Goal: Communication & Community: Share content

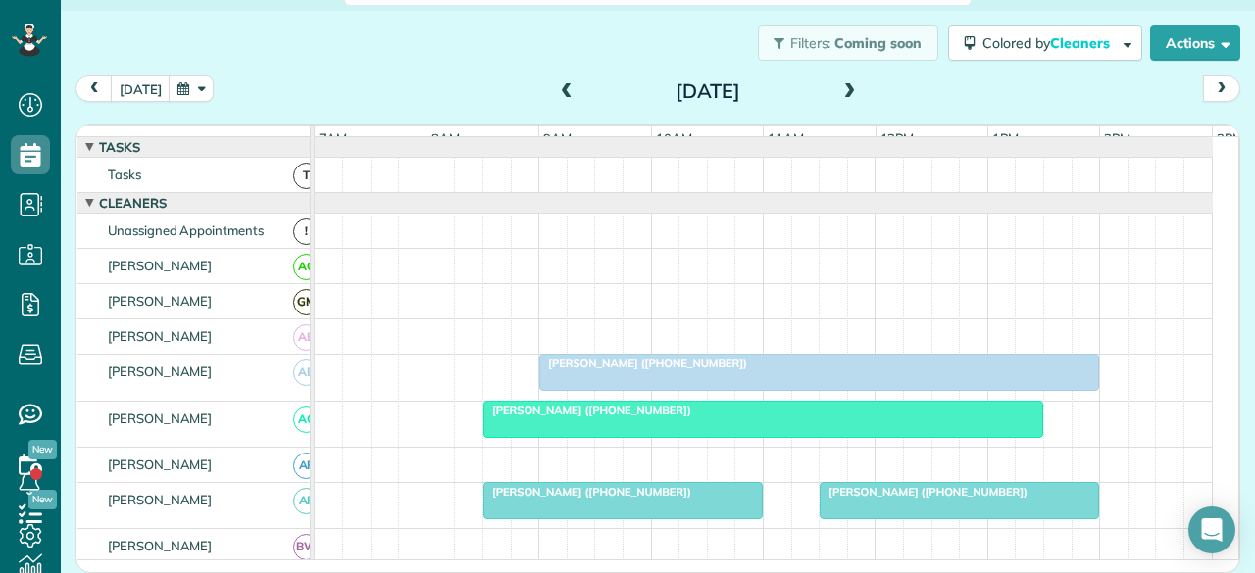
click at [621, 371] on span "[PERSON_NAME] ([PHONE_NUMBER])" at bounding box center [643, 364] width 210 height 14
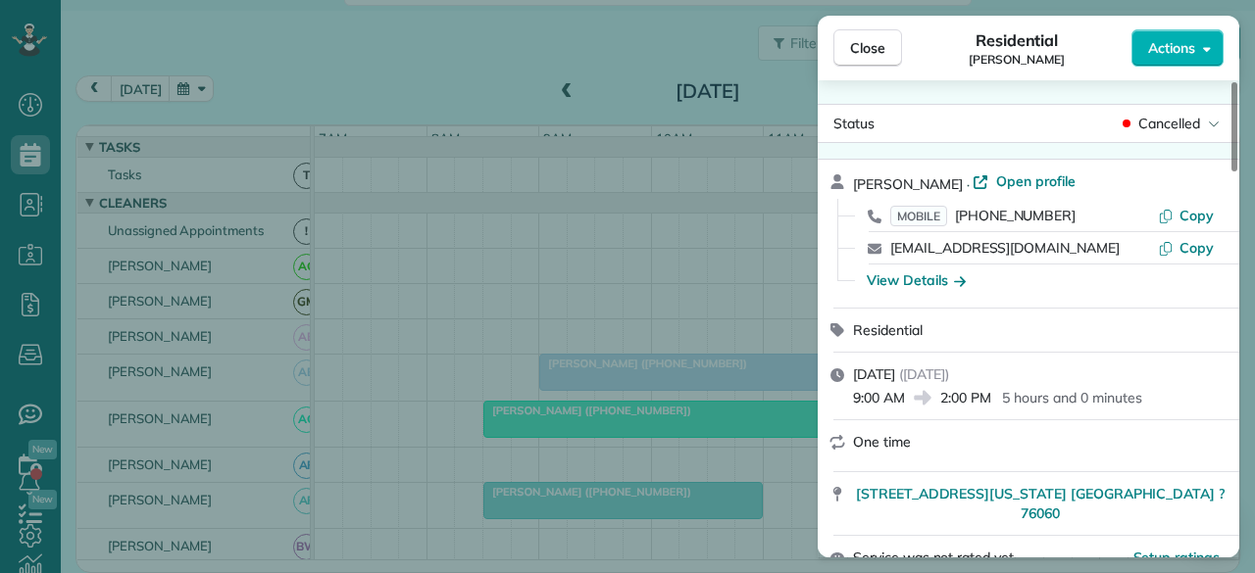
click at [1202, 121] on div "Cancelled" at bounding box center [1170, 124] width 105 height 20
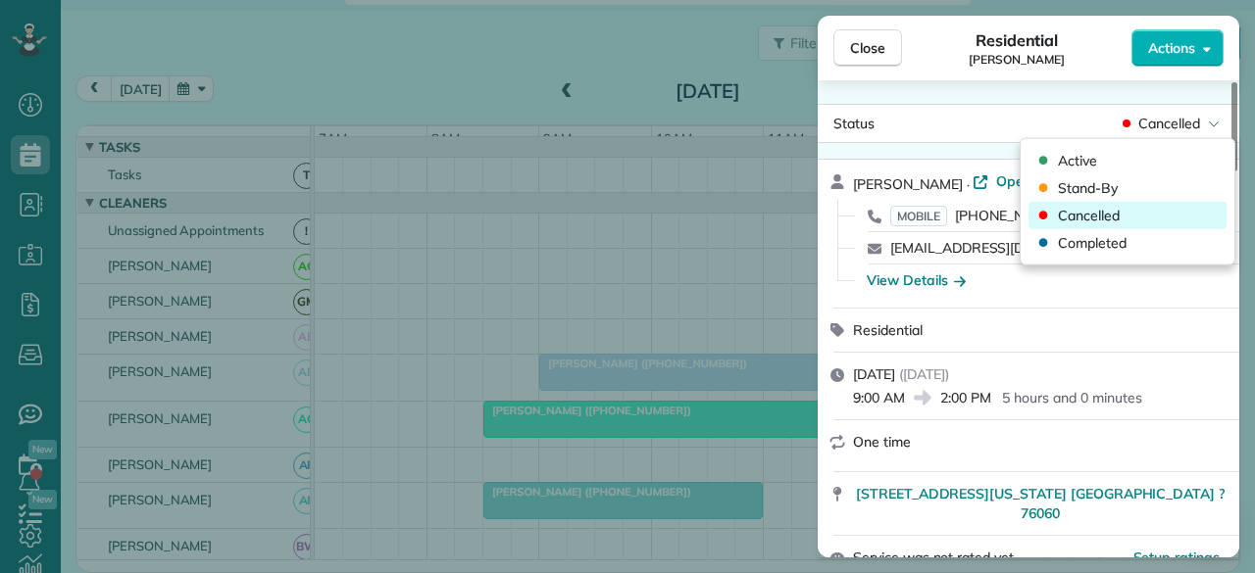
click at [1141, 221] on div "Cancelled" at bounding box center [1127, 215] width 198 height 27
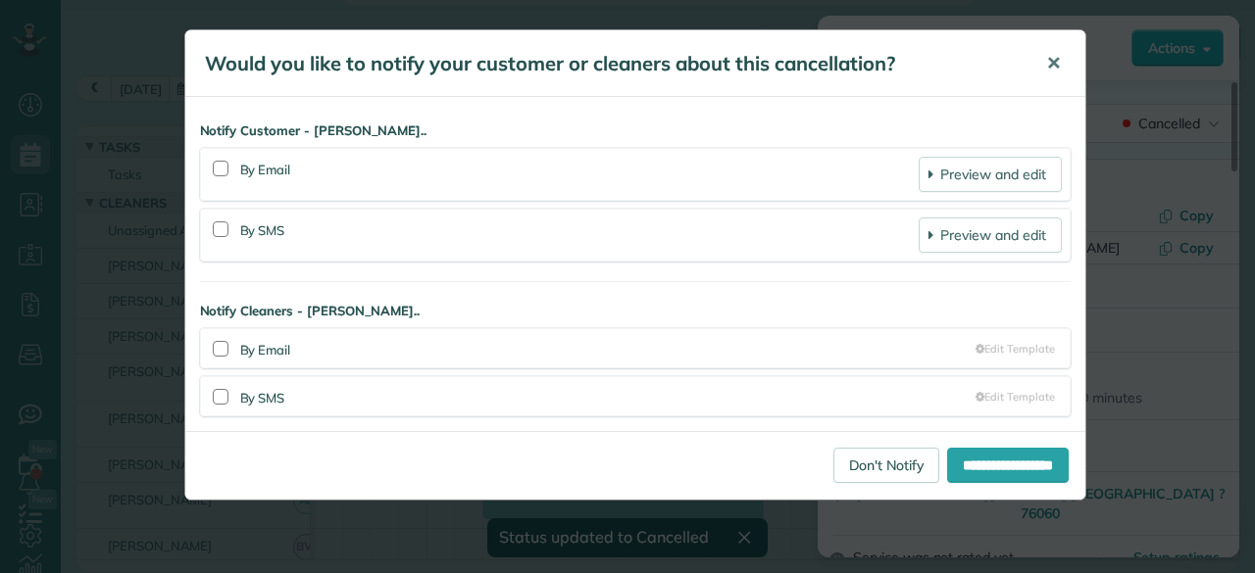
click at [1052, 56] on span "✕" at bounding box center [1053, 63] width 15 height 23
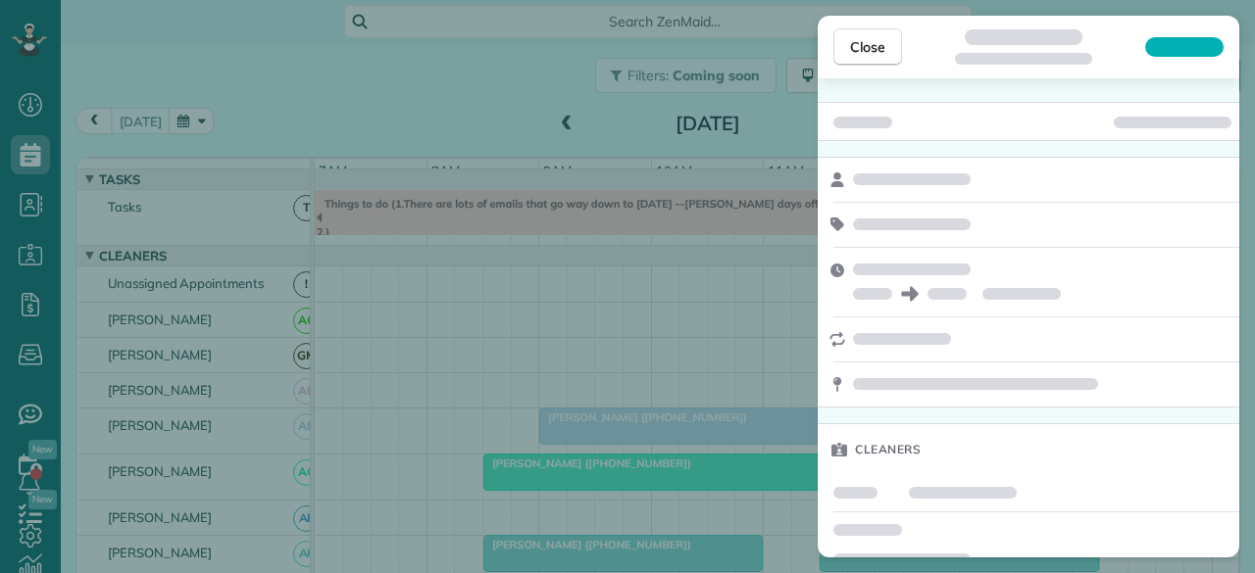
scroll to position [21, 0]
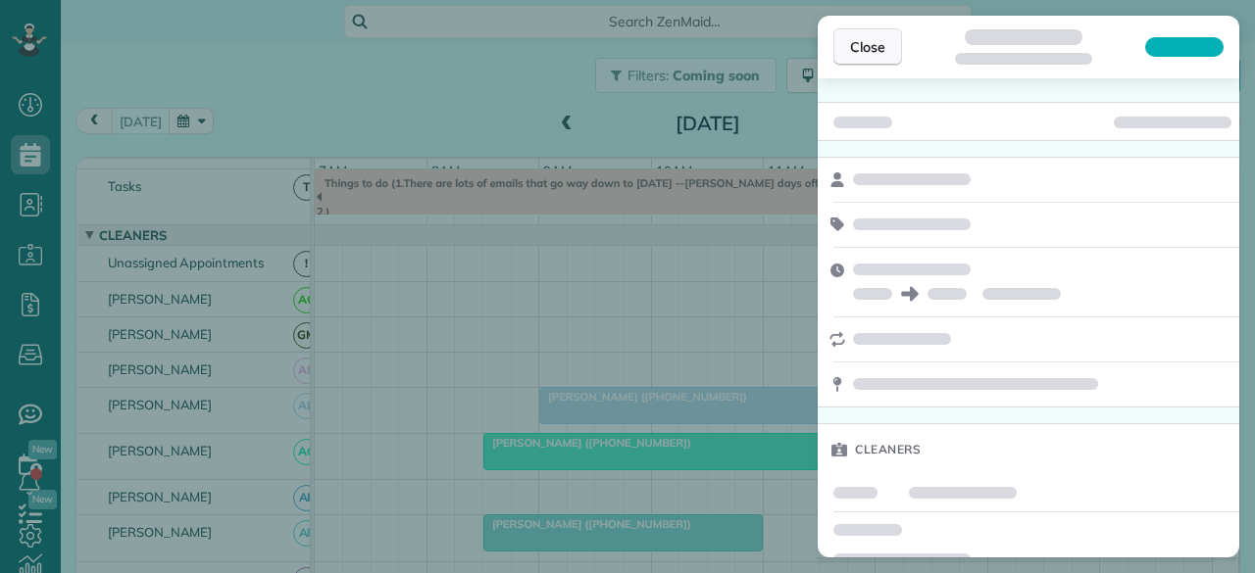
click at [880, 48] on span "Close" at bounding box center [867, 47] width 35 height 20
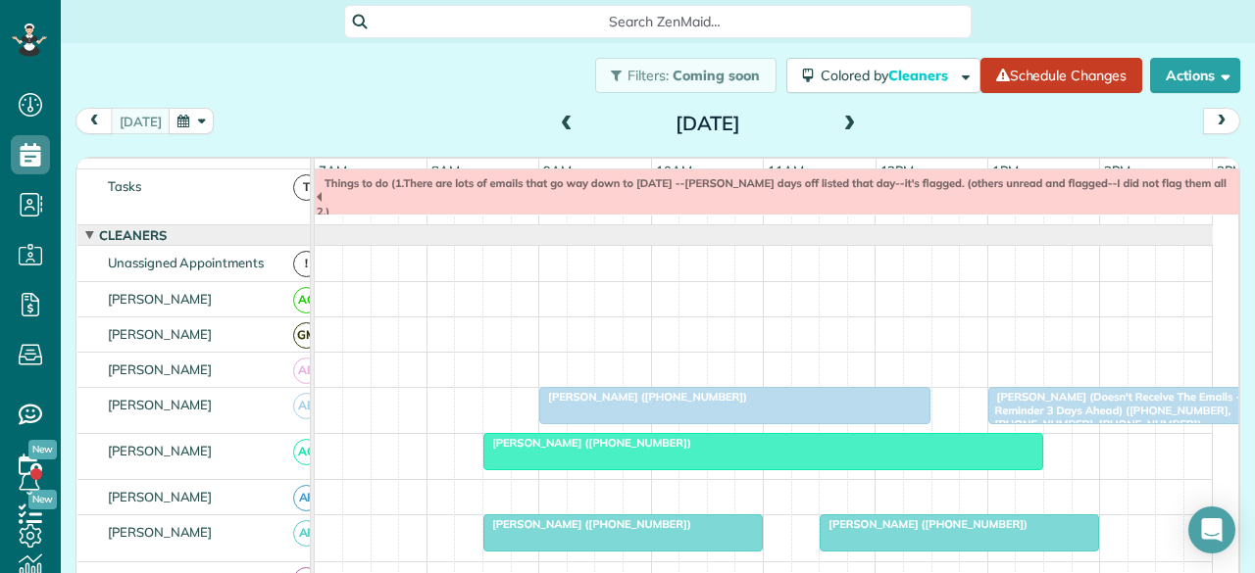
click at [626, 404] on span "[PERSON_NAME] ([PHONE_NUMBER])" at bounding box center [643, 397] width 210 height 14
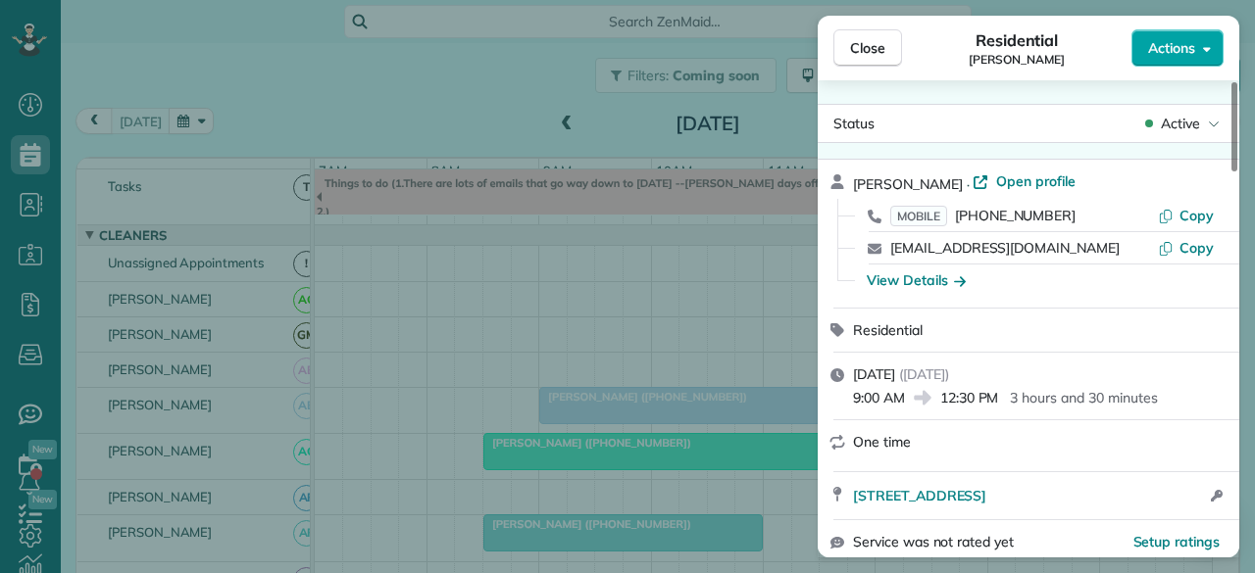
click at [1187, 56] on span "Actions" at bounding box center [1171, 48] width 47 height 20
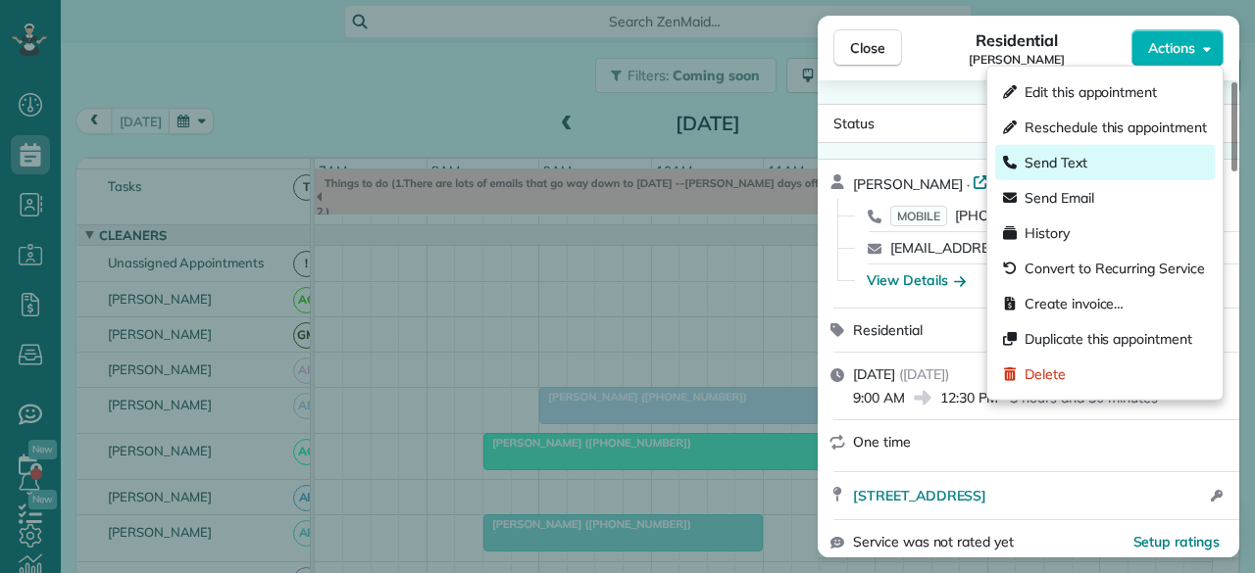
click at [1105, 162] on div "Send Text" at bounding box center [1105, 162] width 220 height 35
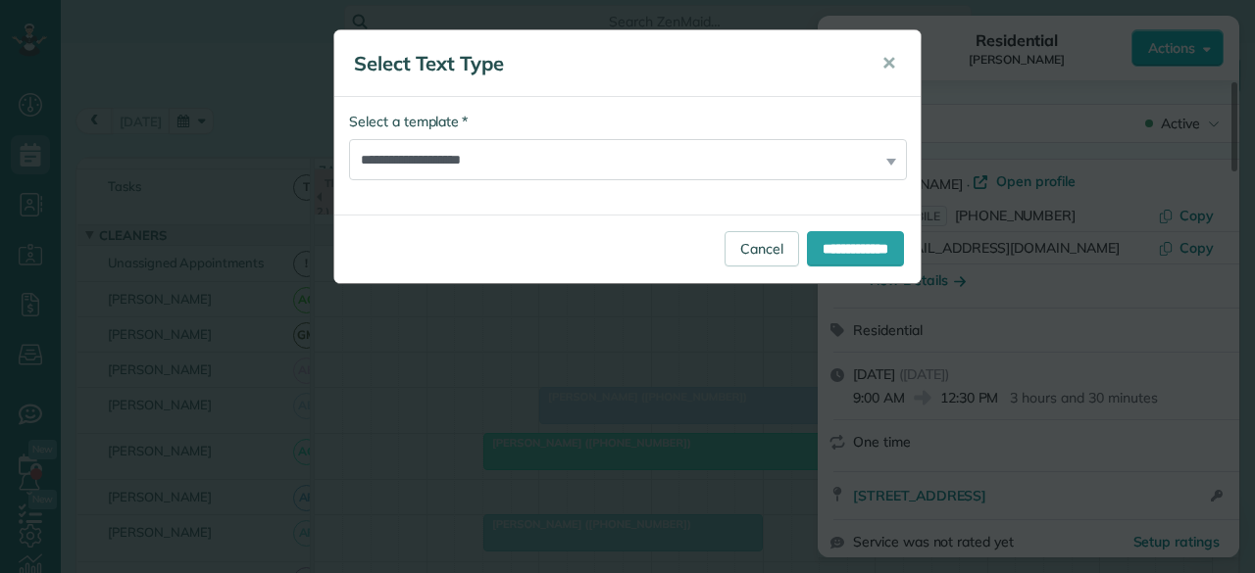
click at [471, 165] on select "**********" at bounding box center [628, 159] width 558 height 41
drag, startPoint x: 471, startPoint y: 165, endPoint x: 466, endPoint y: 178, distance: 14.9
click at [471, 165] on select "**********" at bounding box center [628, 159] width 558 height 41
select select "****"
click at [349, 139] on select "**********" at bounding box center [628, 159] width 558 height 41
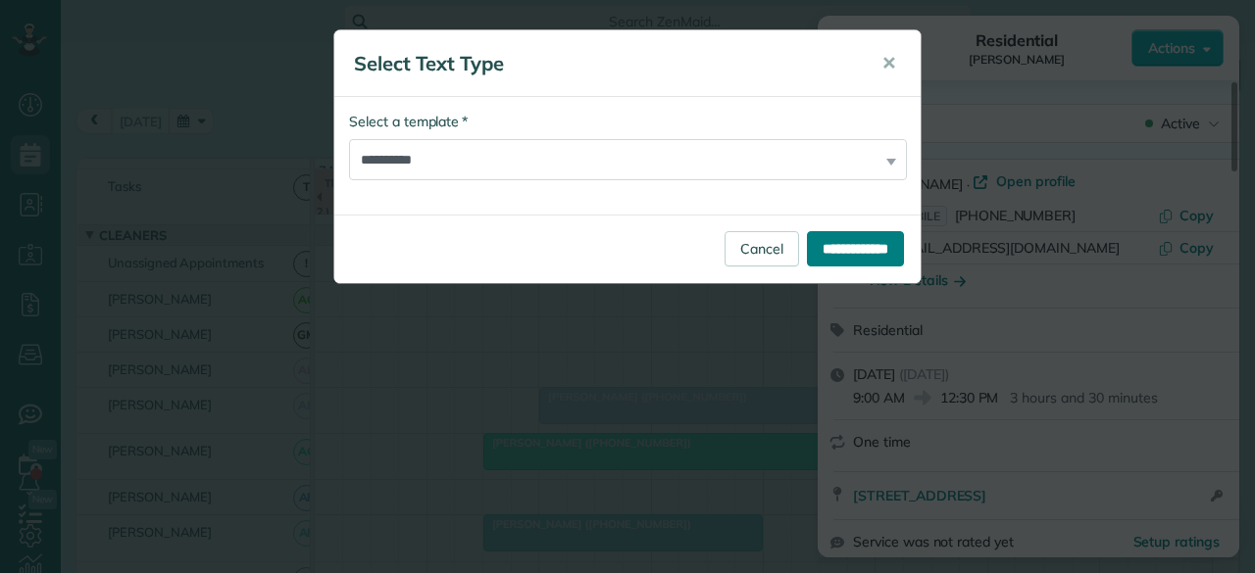
click at [875, 238] on input "**********" at bounding box center [855, 248] width 97 height 35
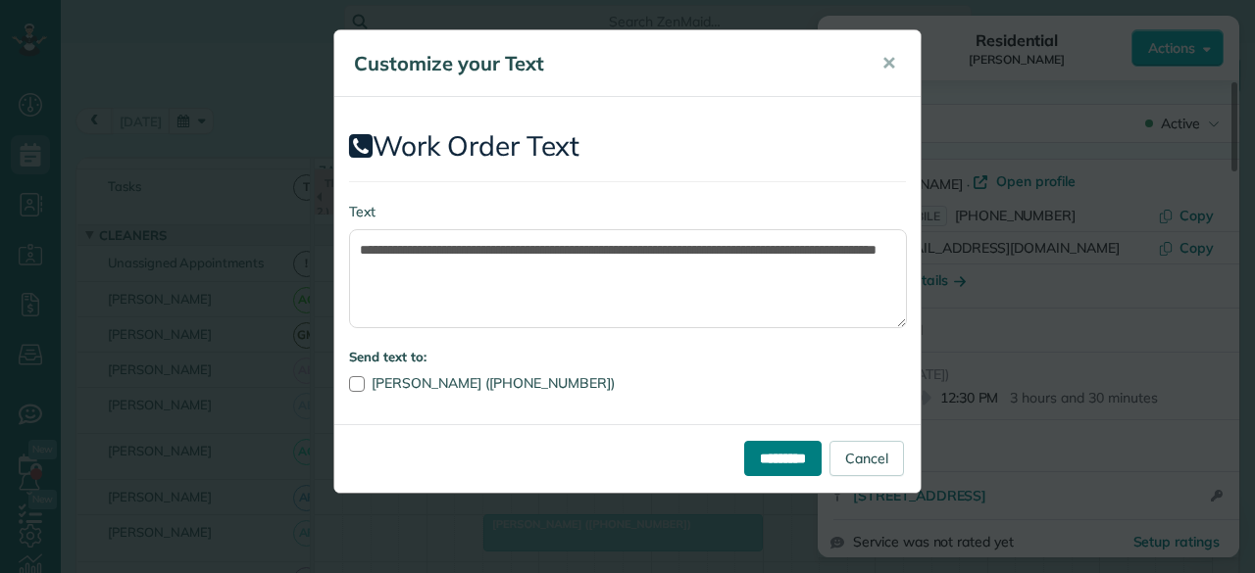
click at [755, 456] on input "*********" at bounding box center [782, 458] width 77 height 35
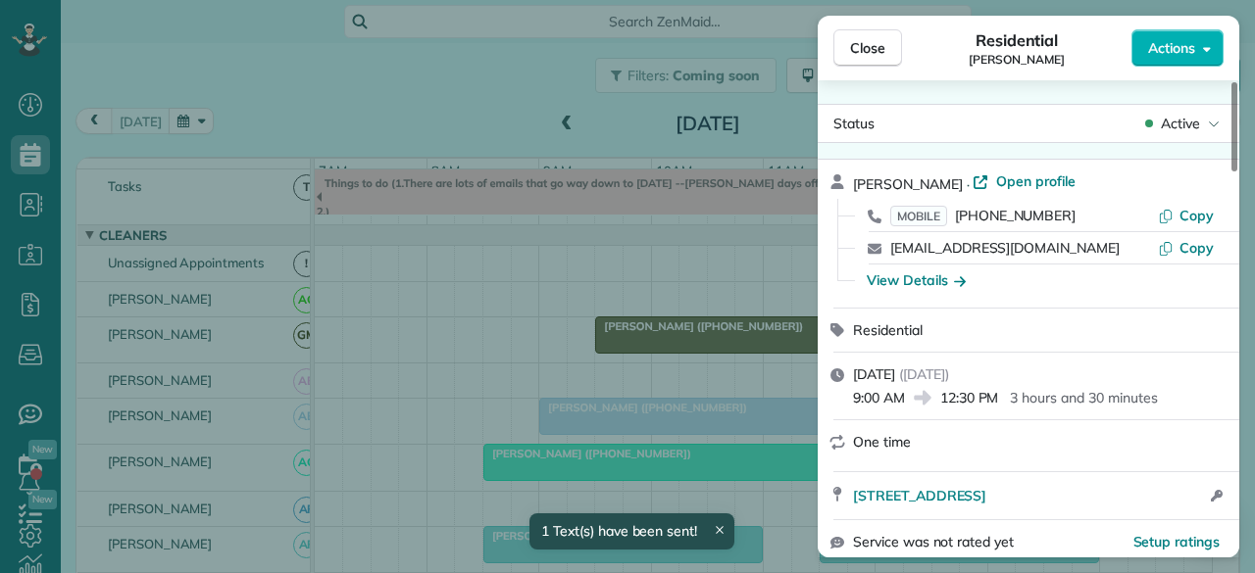
click at [872, 51] on span "Close" at bounding box center [867, 48] width 35 height 20
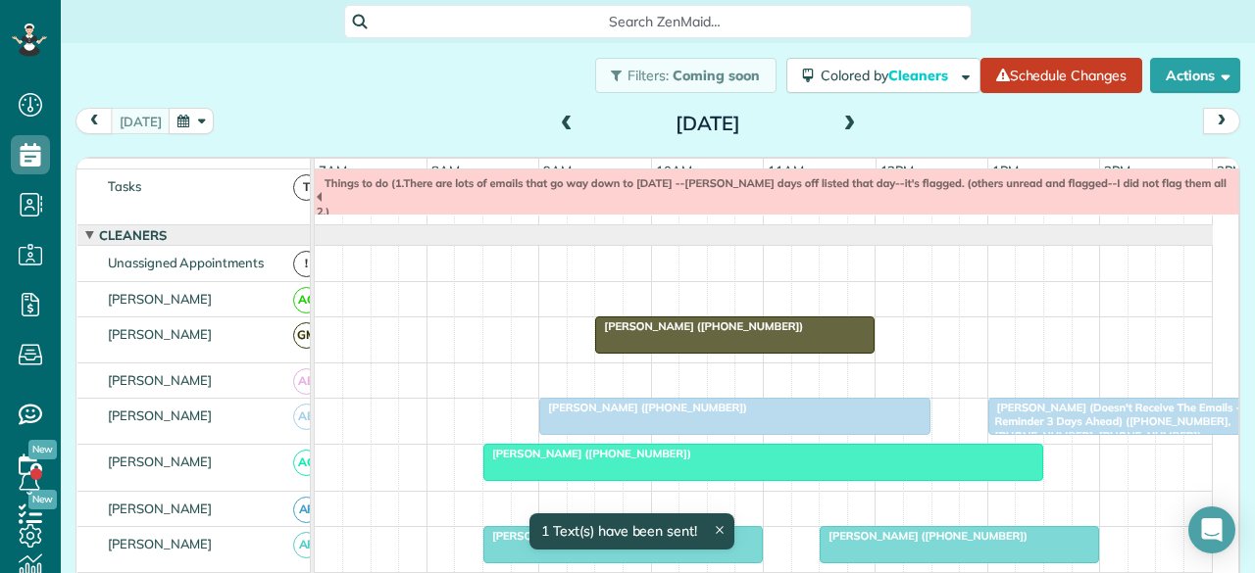
click at [1020, 426] on span "[PERSON_NAME] (Doesn't Receive The Emails - Call For Reminder 3 Days Ahead) ([P…" at bounding box center [1134, 422] width 295 height 42
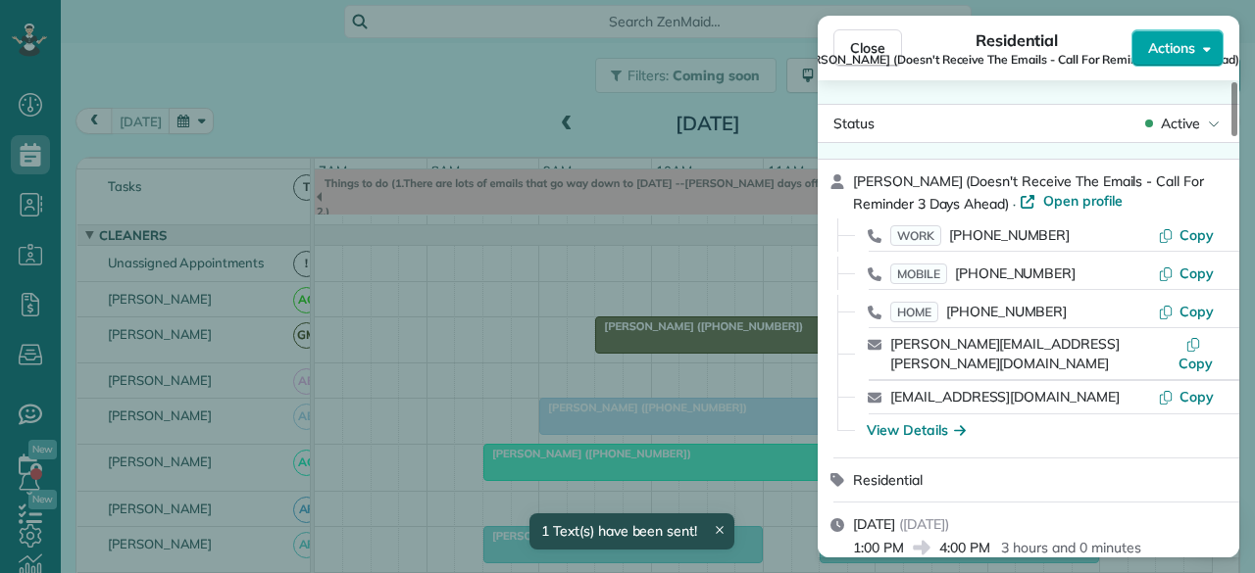
click at [1193, 60] on button "Actions" at bounding box center [1177, 47] width 92 height 37
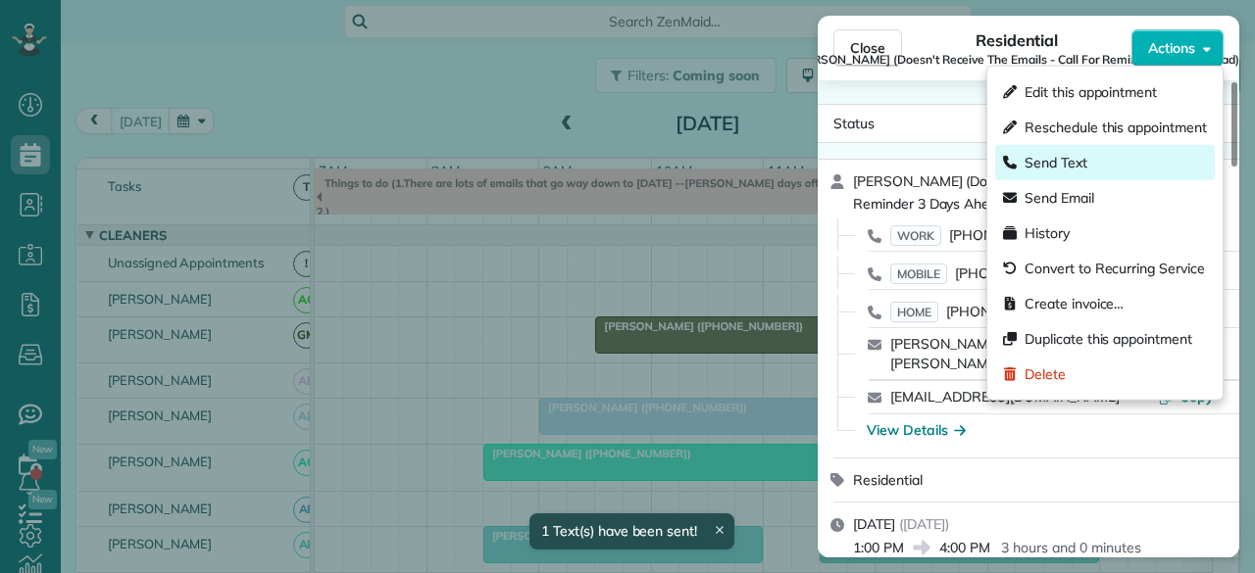
click at [1110, 164] on div "Send Text" at bounding box center [1105, 162] width 220 height 35
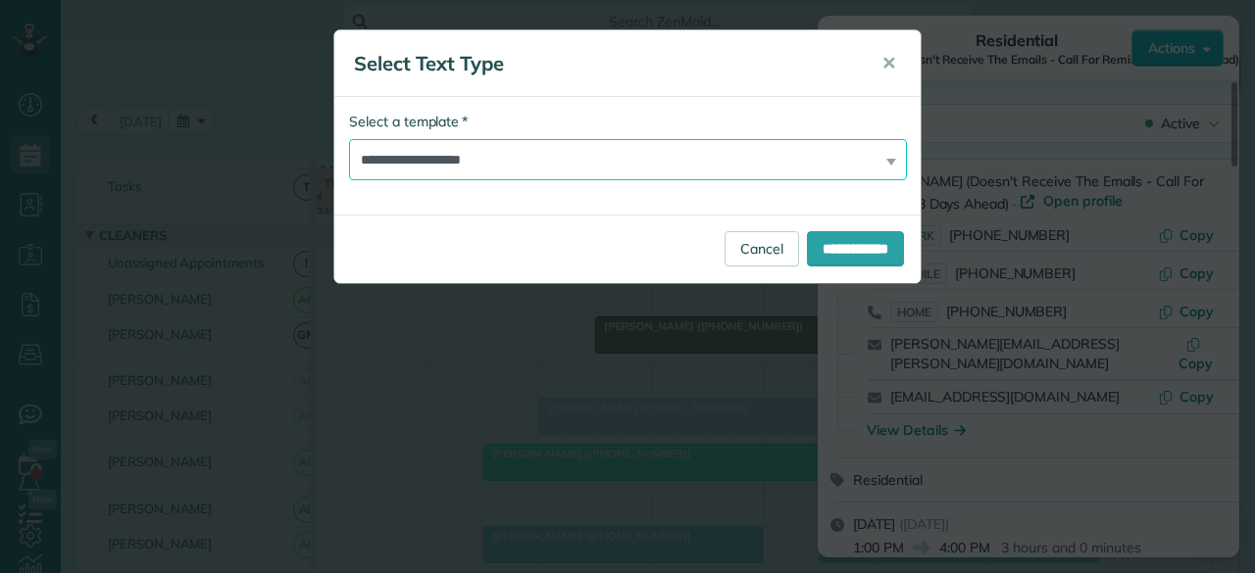
drag, startPoint x: 458, startPoint y: 147, endPoint x: 459, endPoint y: 173, distance: 25.5
click at [458, 148] on select "**********" at bounding box center [628, 159] width 558 height 41
select select "****"
click at [349, 139] on select "**********" at bounding box center [628, 159] width 558 height 41
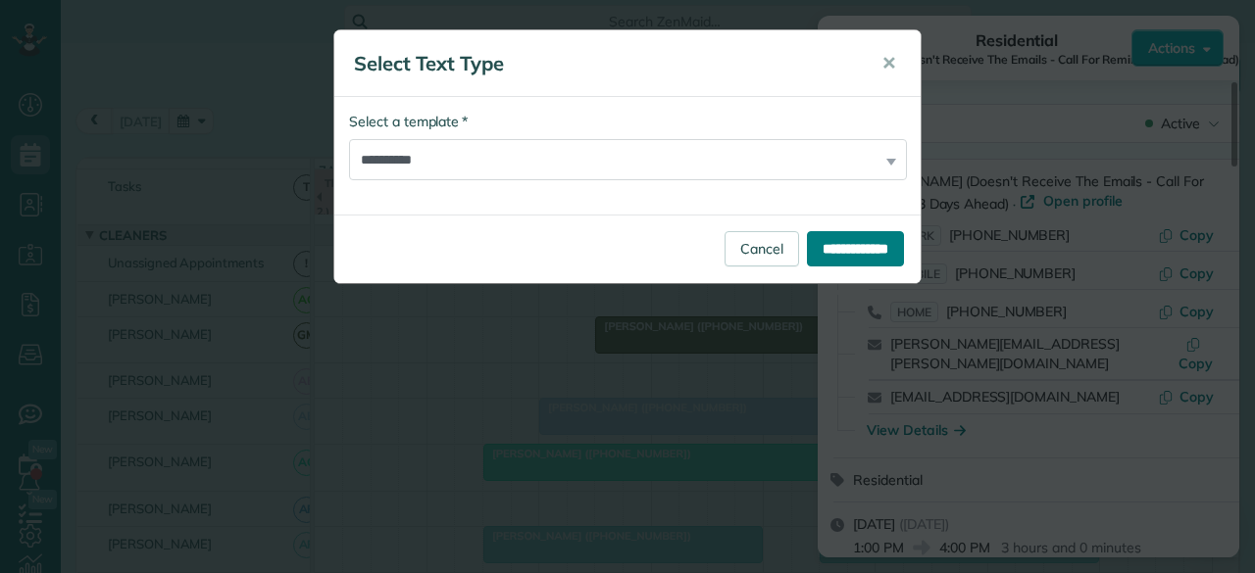
click at [884, 234] on input "**********" at bounding box center [855, 248] width 97 height 35
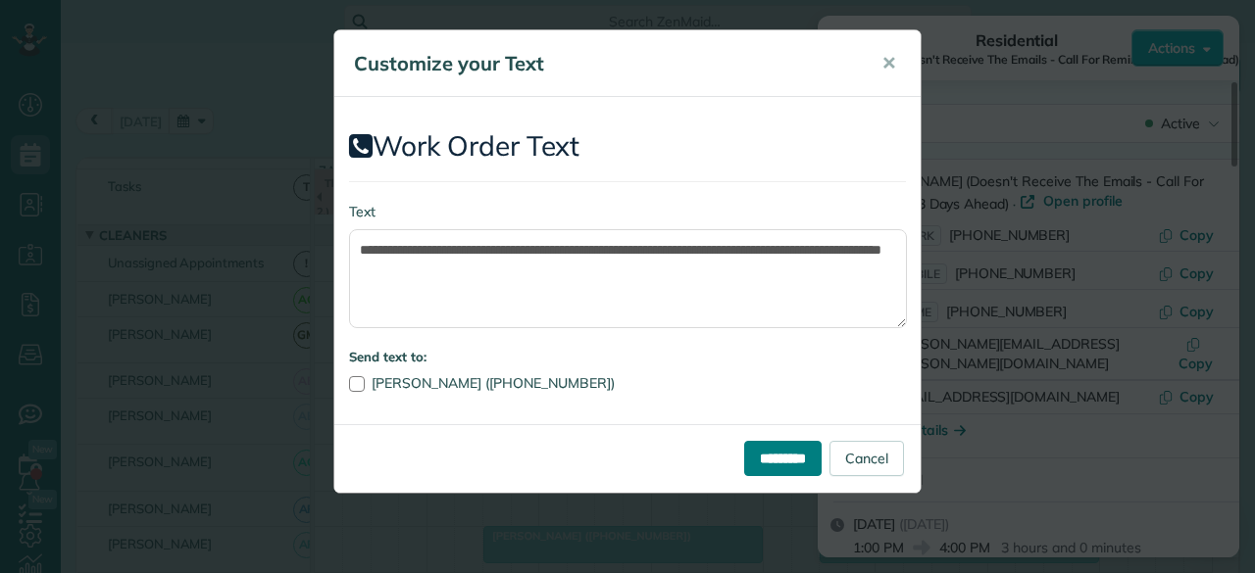
click at [763, 454] on input "*********" at bounding box center [782, 458] width 77 height 35
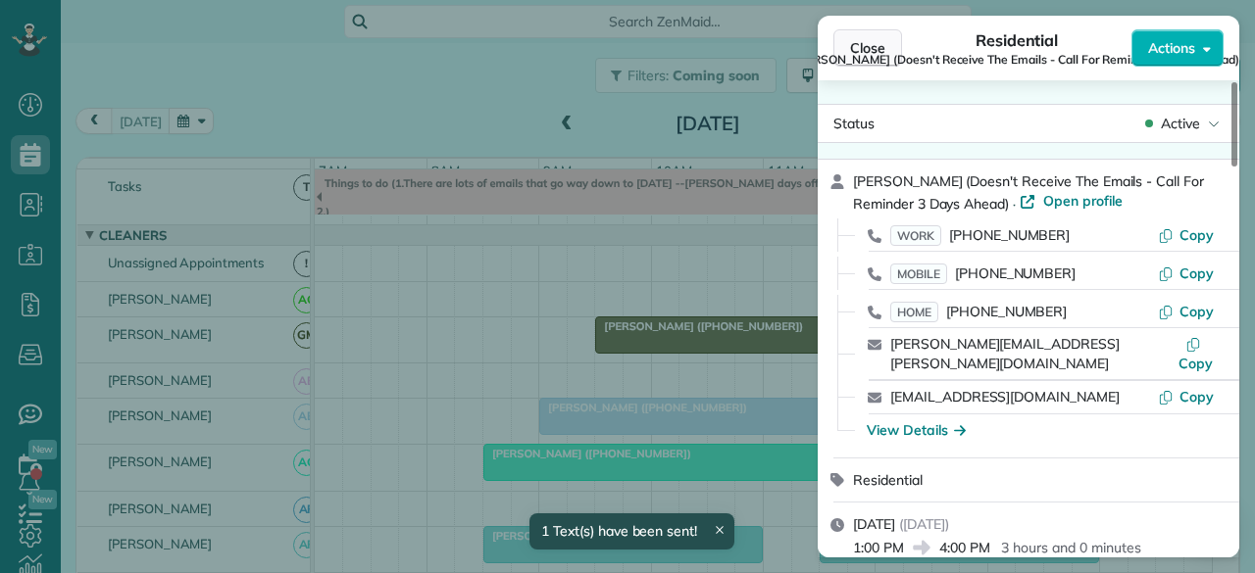
click at [858, 41] on span "Close" at bounding box center [867, 48] width 35 height 20
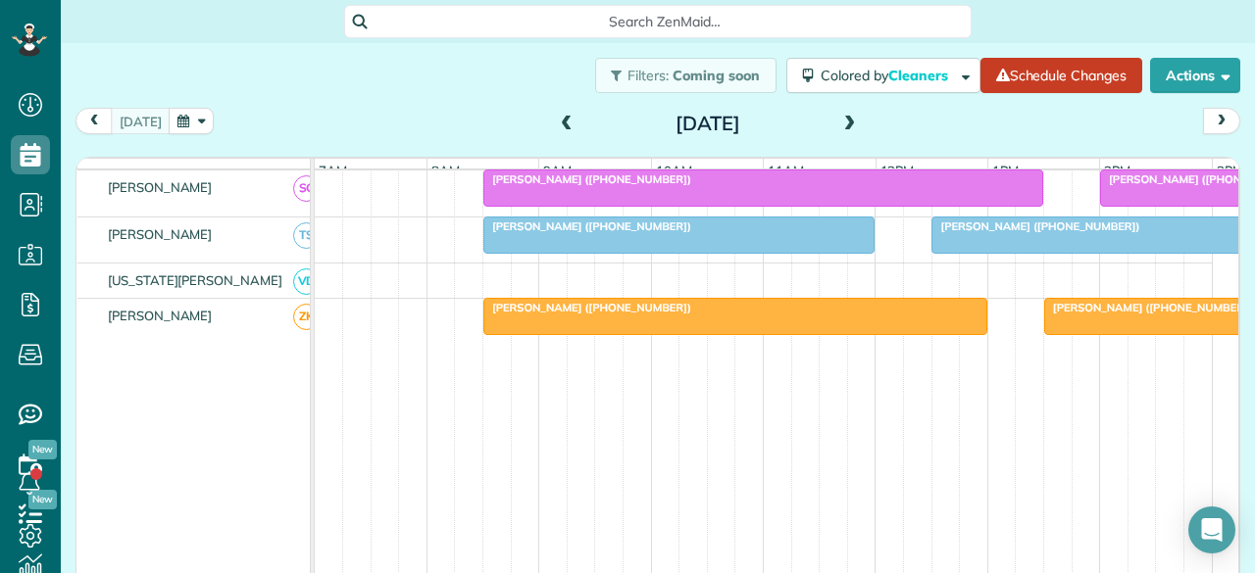
scroll to position [1295, 0]
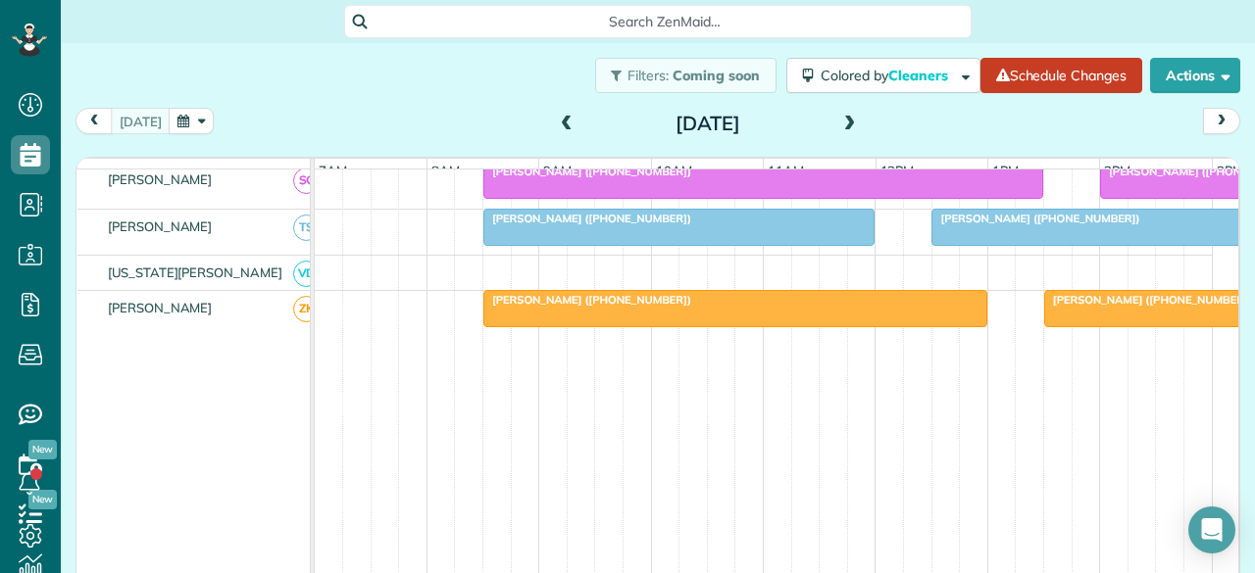
click at [1127, 311] on div at bounding box center [1239, 308] width 389 height 35
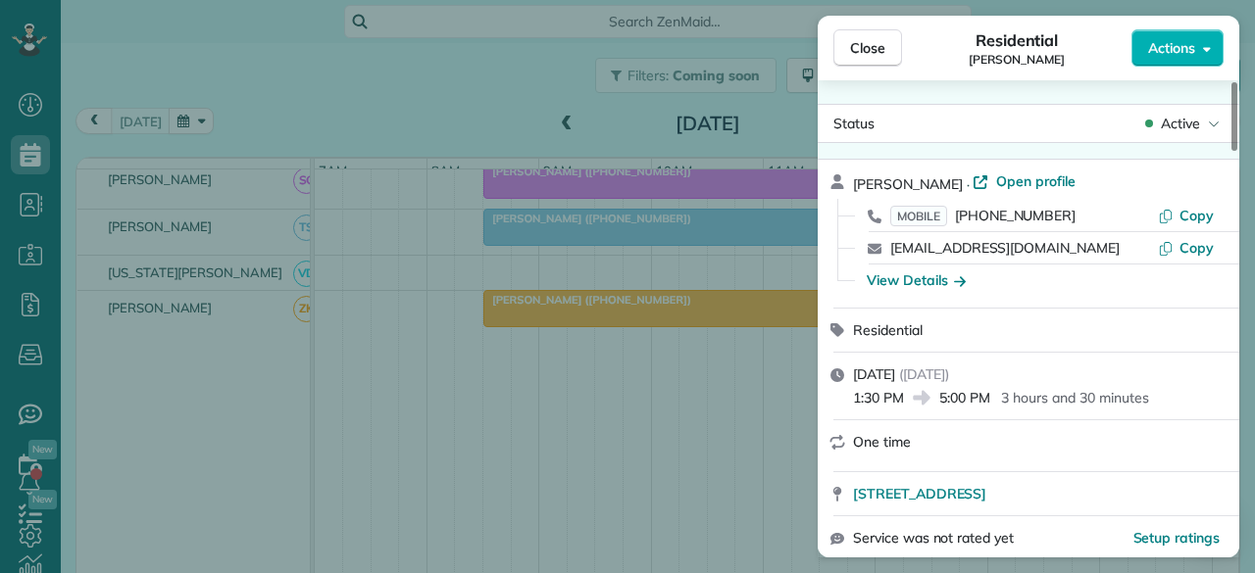
click at [1184, 122] on span "Active" at bounding box center [1180, 124] width 39 height 20
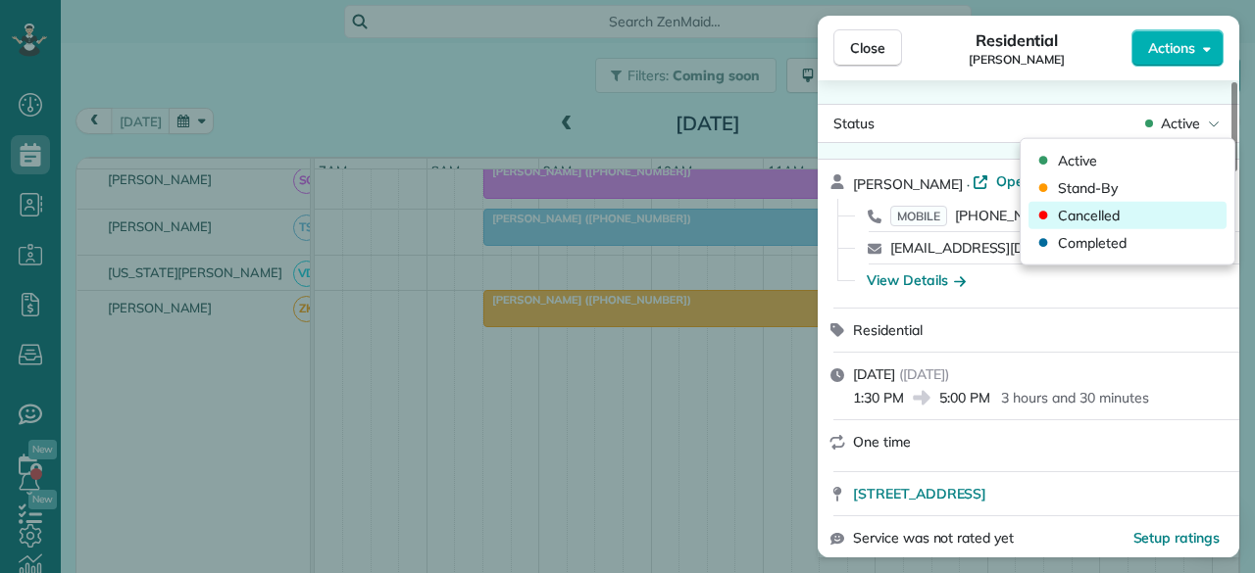
click at [1087, 209] on span "Cancelled" at bounding box center [1089, 216] width 62 height 20
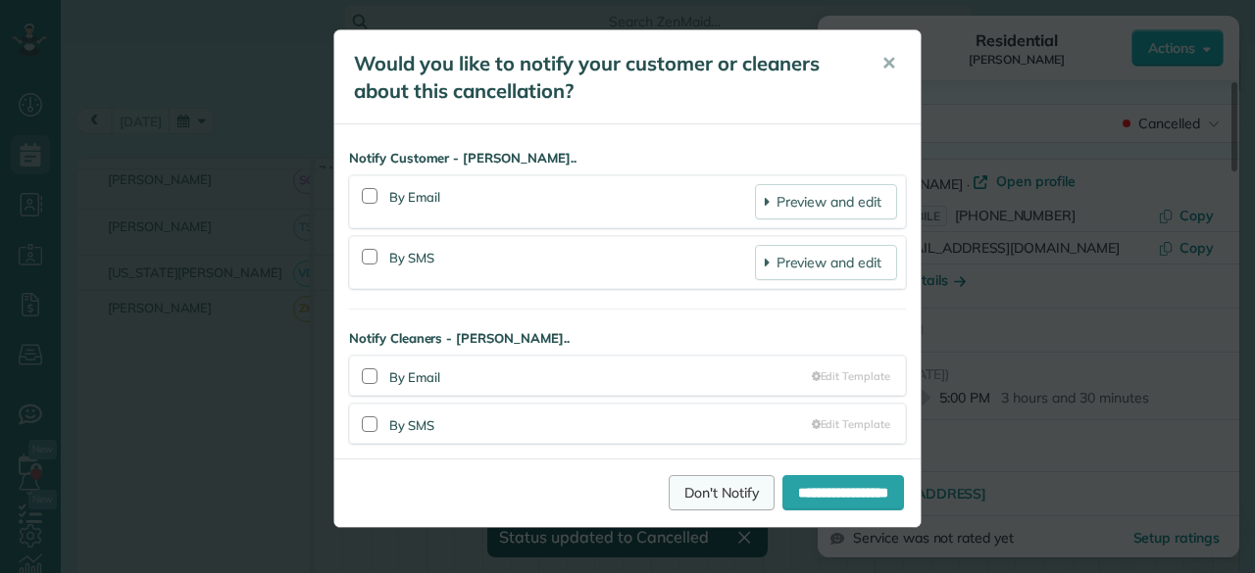
click at [702, 495] on link "Don't Notify" at bounding box center [721, 492] width 106 height 35
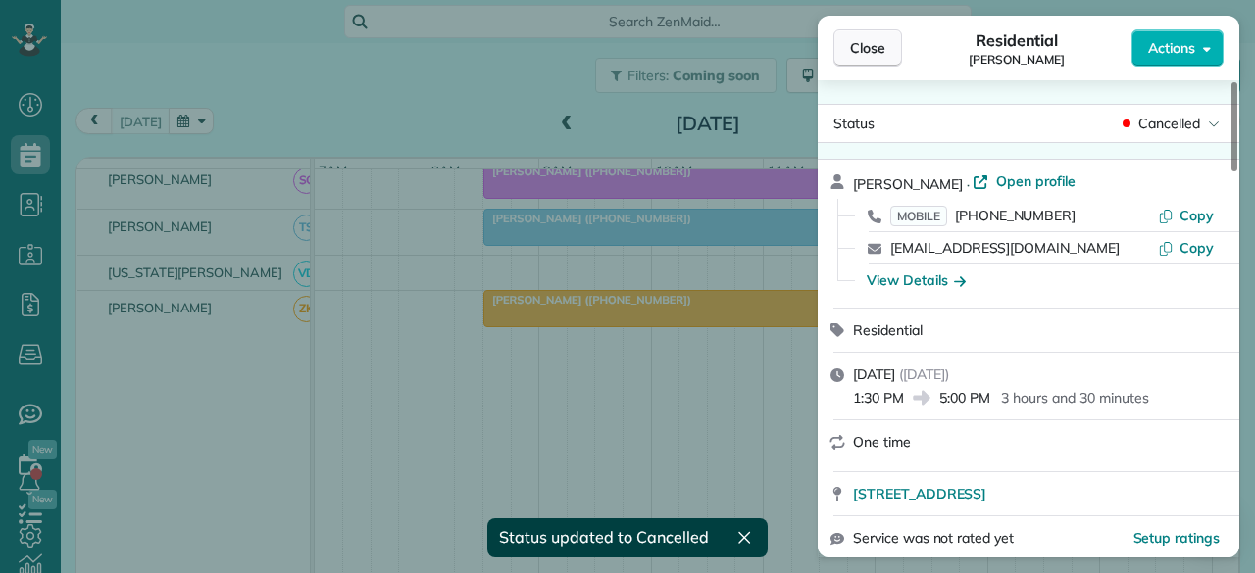
click at [859, 47] on span "Close" at bounding box center [867, 48] width 35 height 20
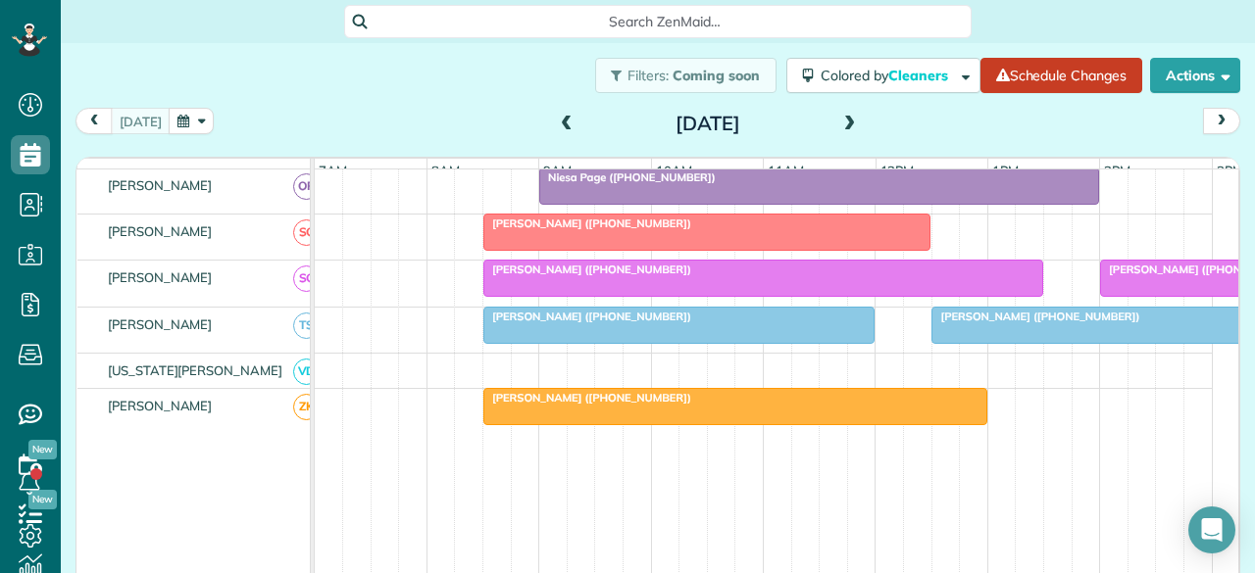
scroll to position [1099, 0]
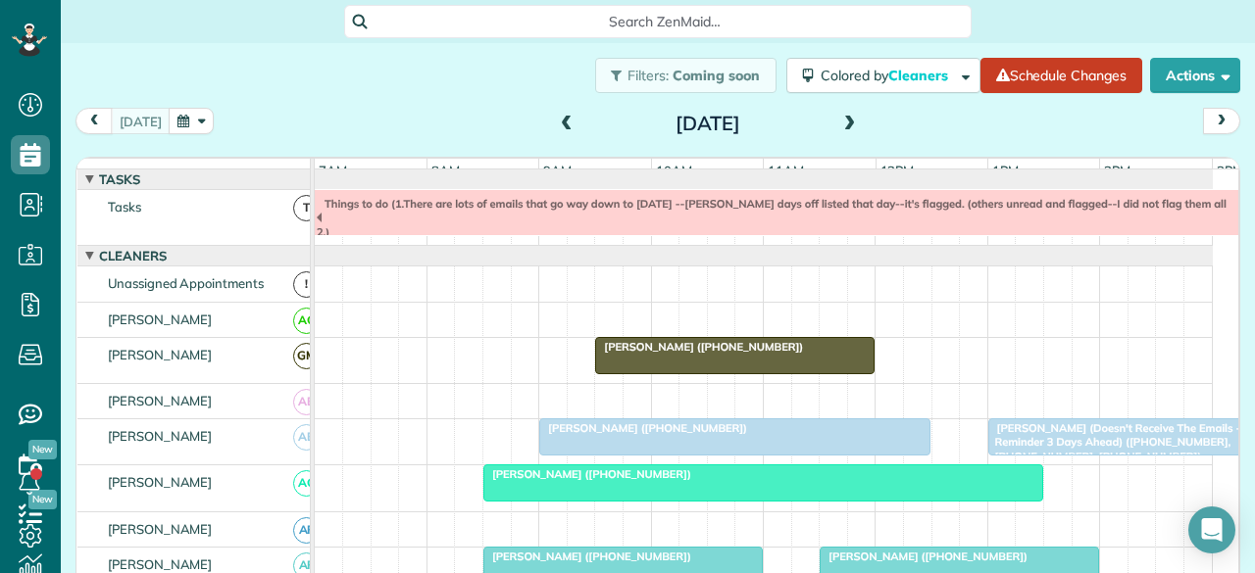
click at [840, 124] on span at bounding box center [850, 125] width 22 height 18
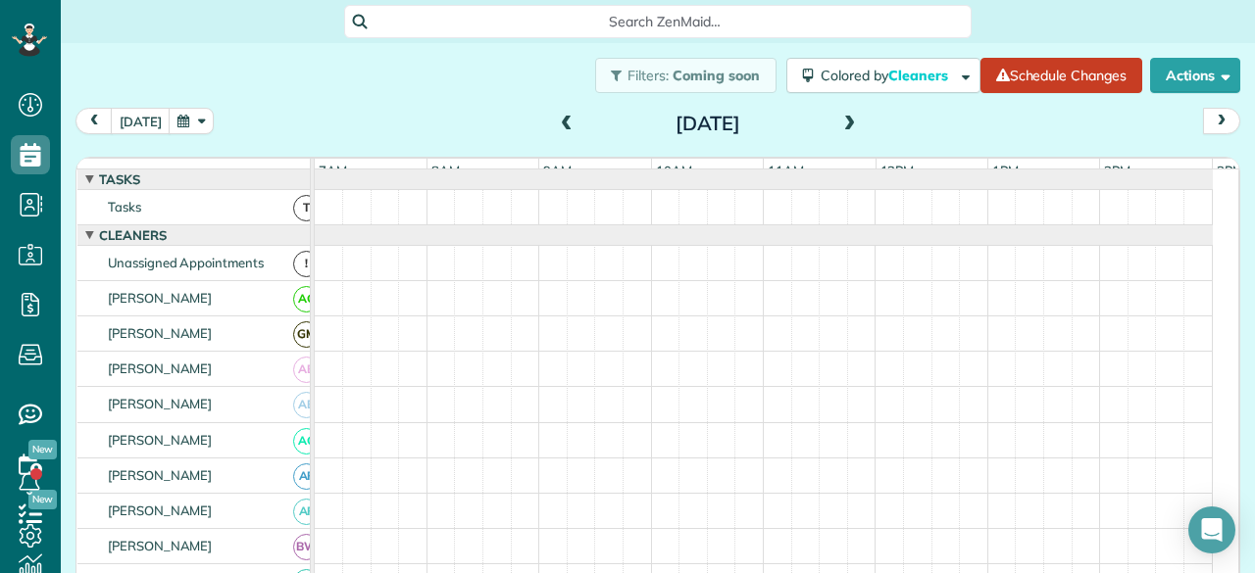
click at [841, 124] on span at bounding box center [850, 125] width 22 height 18
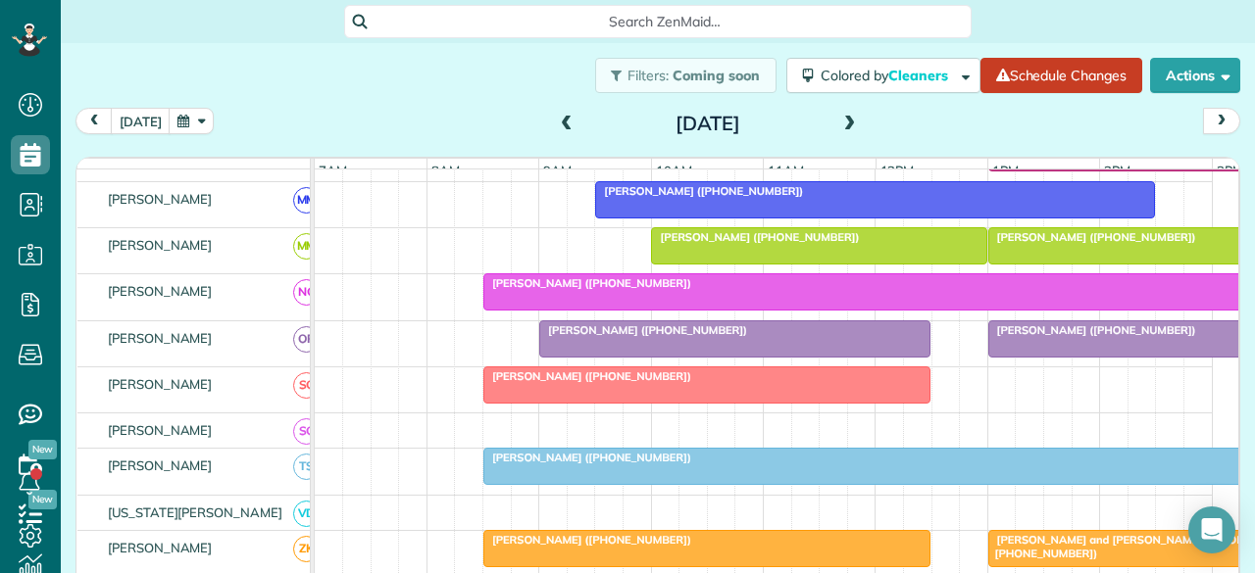
scroll to position [923, 0]
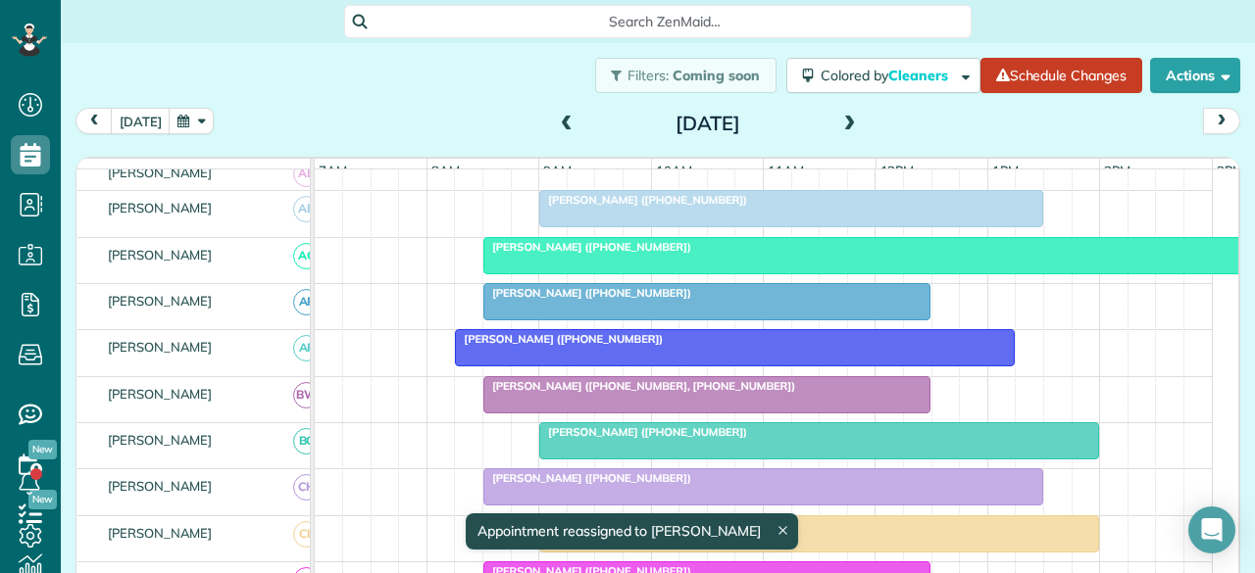
drag, startPoint x: 700, startPoint y: 394, endPoint x: 659, endPoint y: 343, distance: 65.5
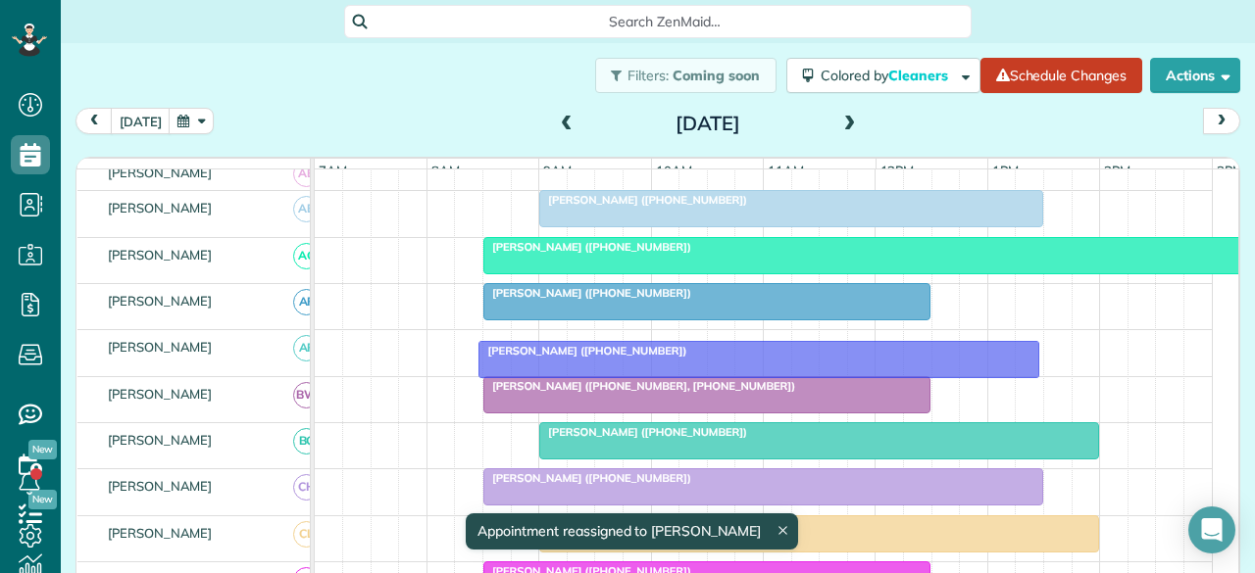
drag, startPoint x: 536, startPoint y: 361, endPoint x: 564, endPoint y: 361, distance: 27.4
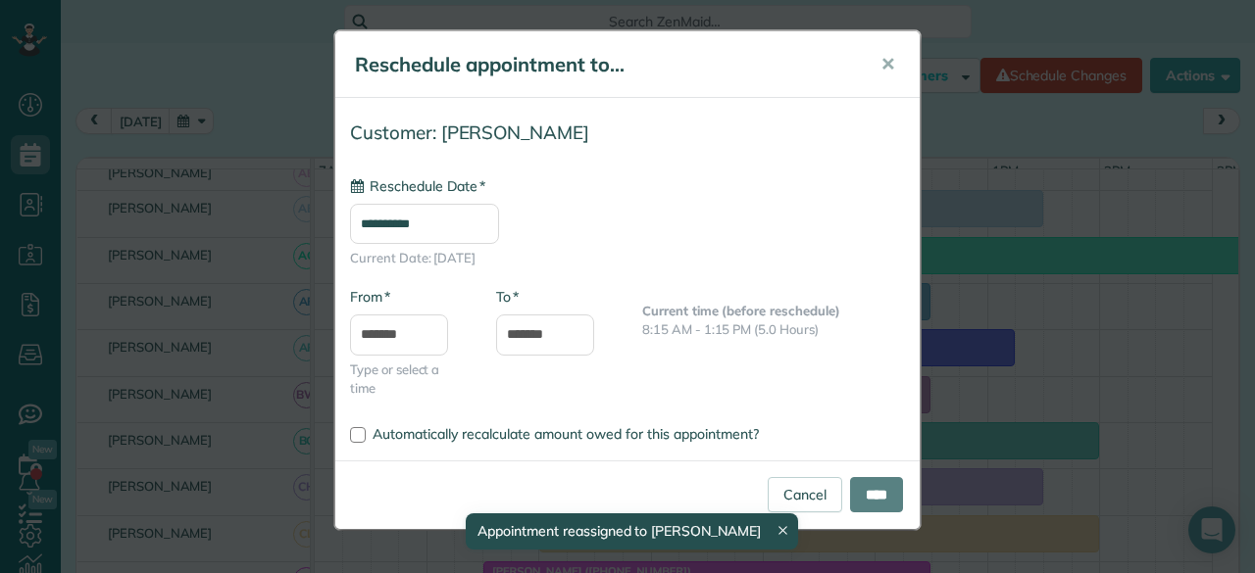
type input "**********"
click at [889, 490] on input "****" at bounding box center [876, 494] width 53 height 35
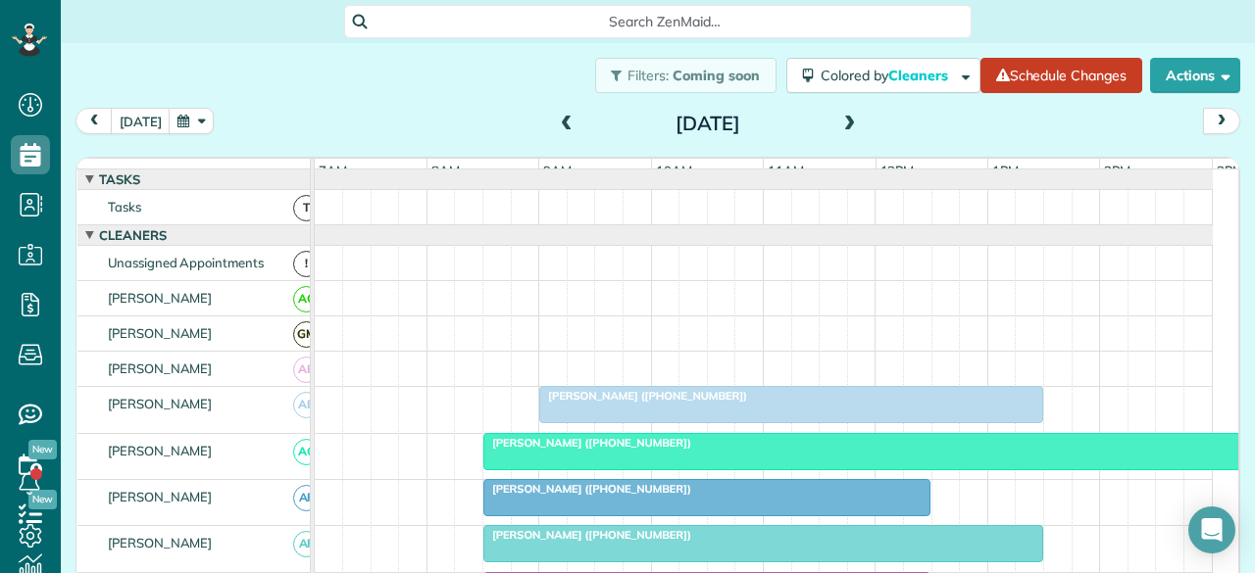
click at [556, 122] on span at bounding box center [567, 125] width 22 height 18
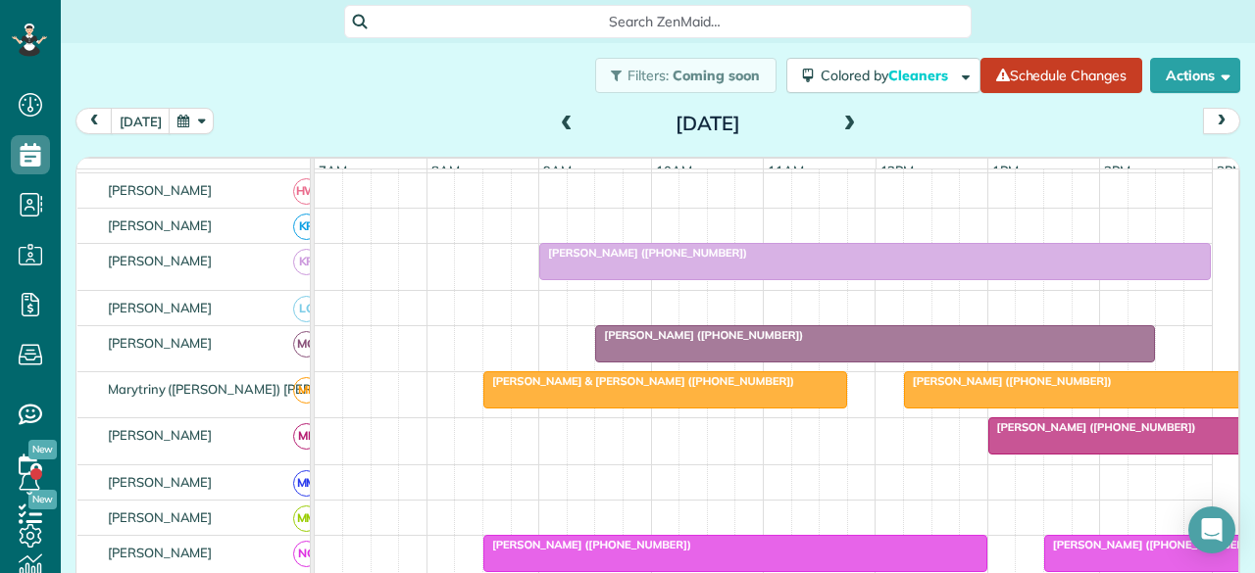
scroll to position [784, 0]
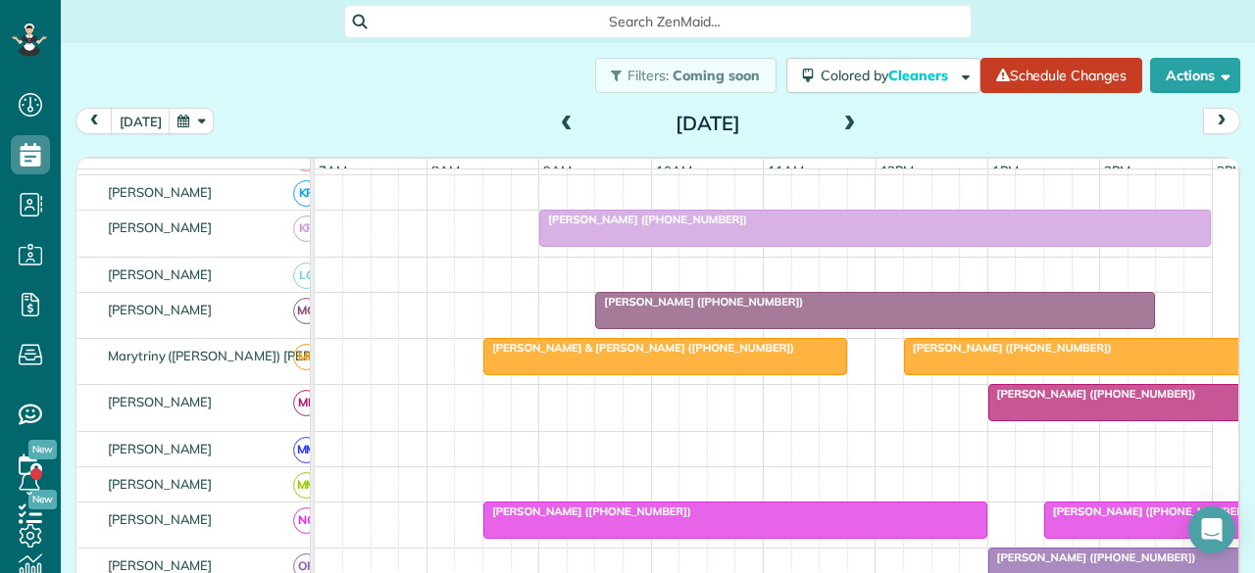
click at [556, 118] on span at bounding box center [567, 125] width 22 height 18
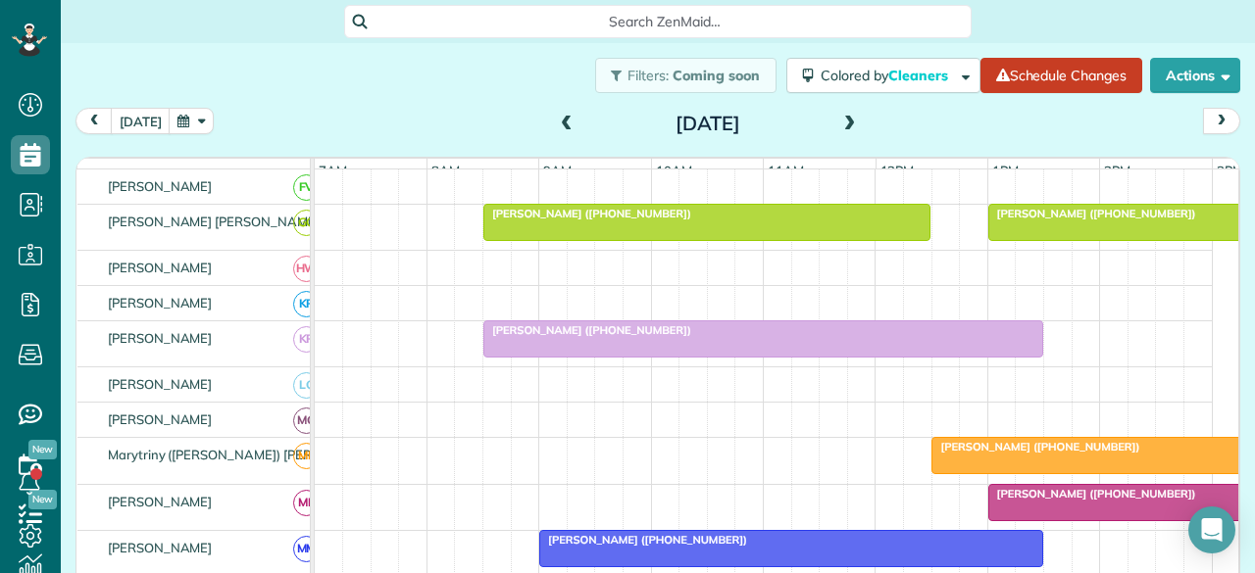
scroll to position [817, 0]
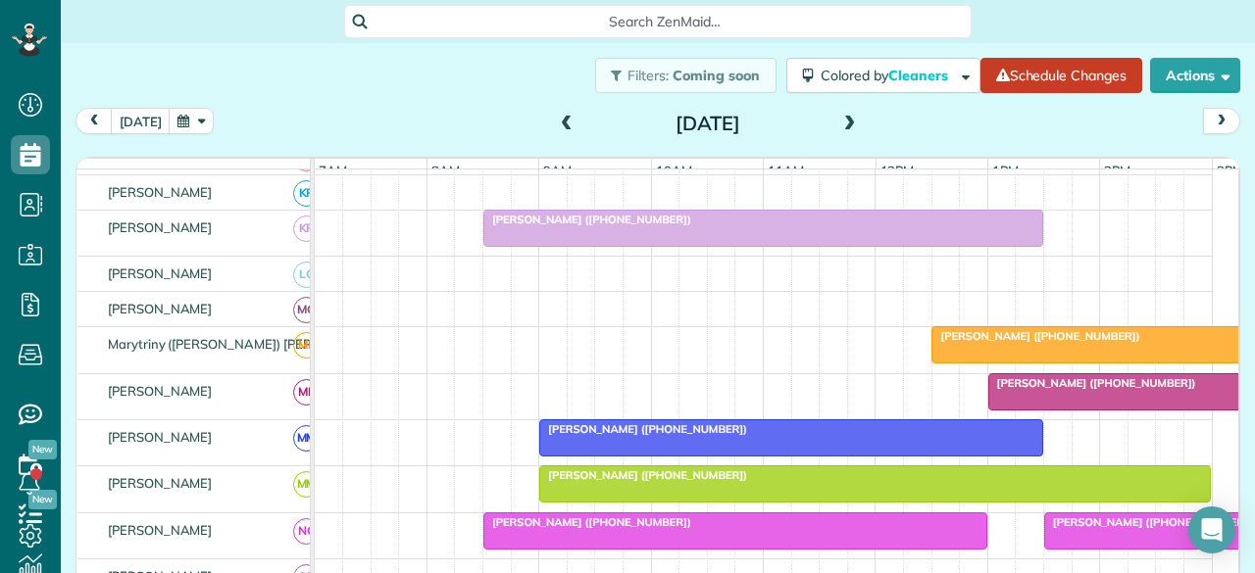
click at [843, 121] on span at bounding box center [850, 125] width 22 height 18
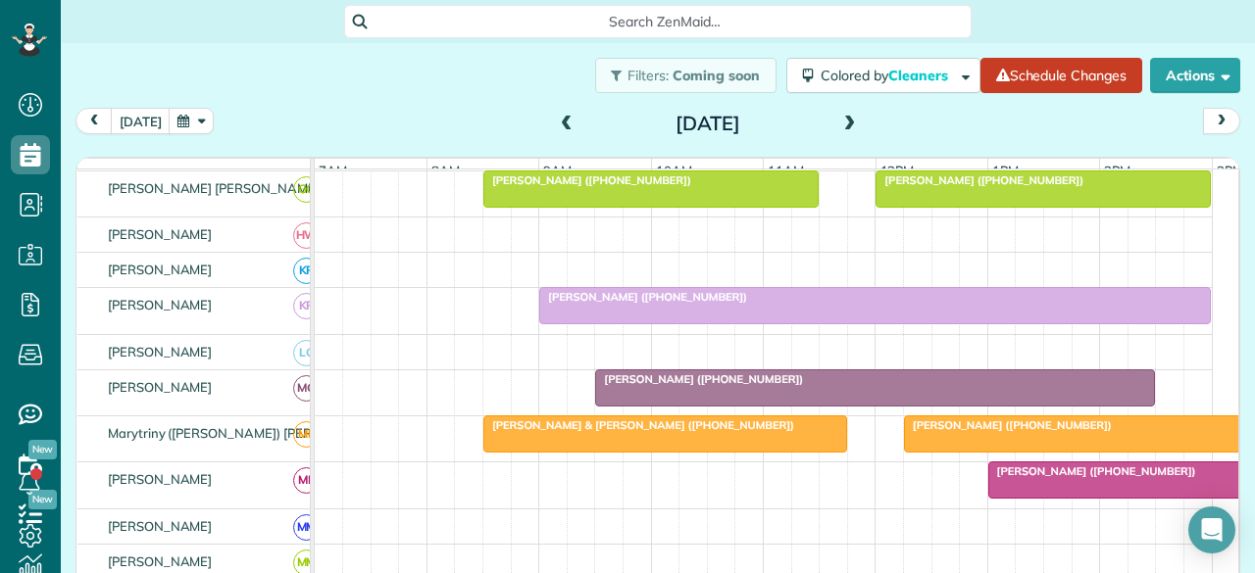
scroll to position [784, 0]
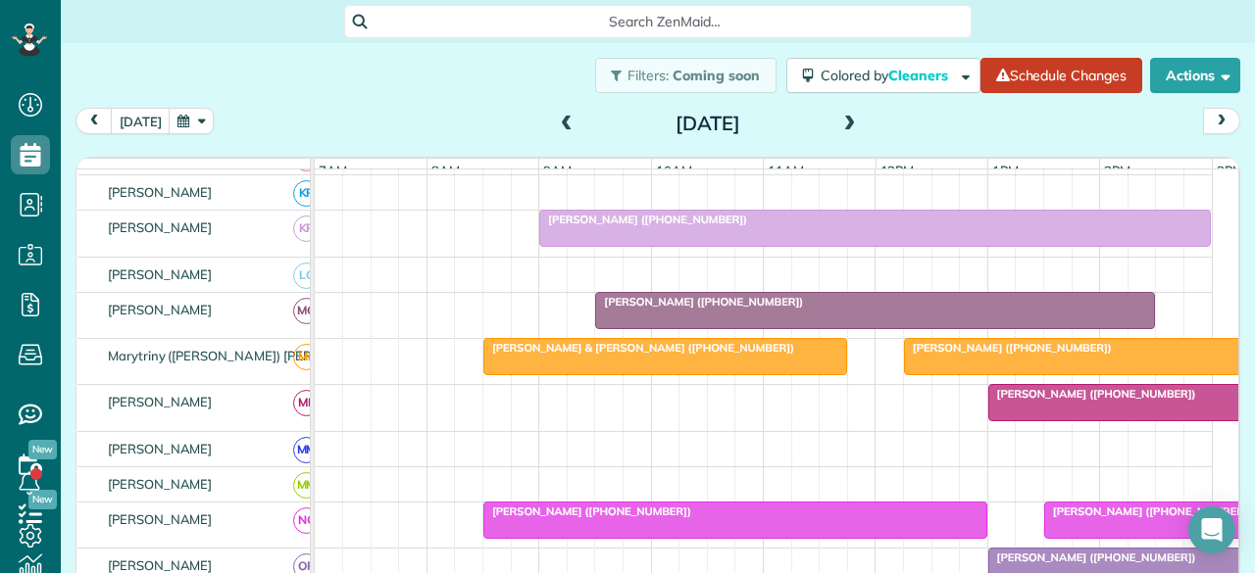
click at [843, 122] on span at bounding box center [850, 125] width 22 height 18
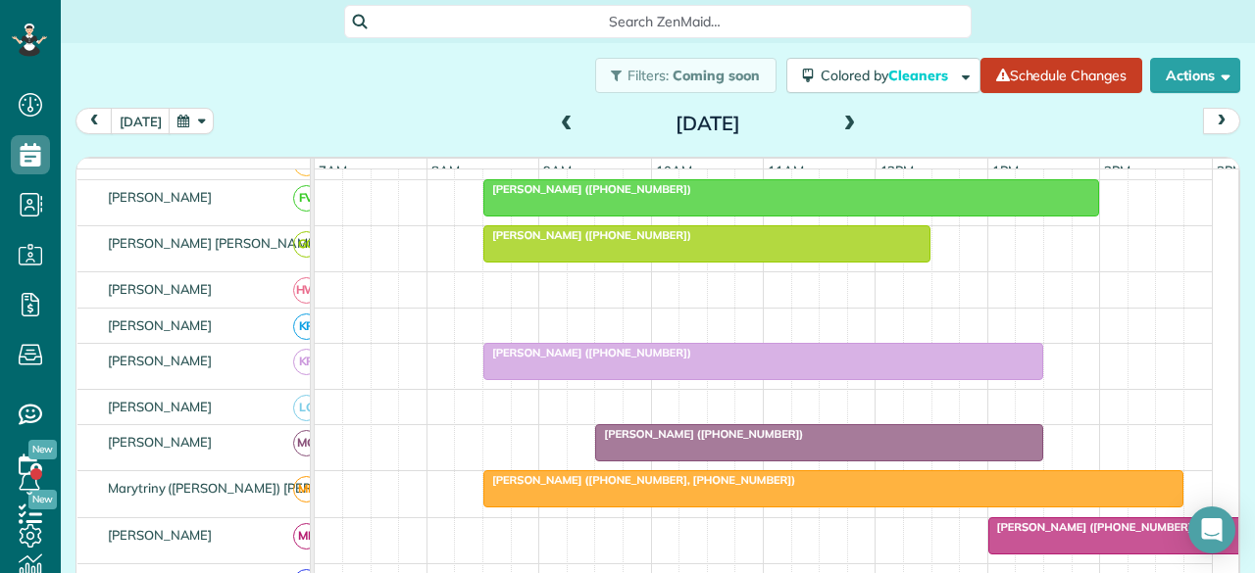
scroll to position [839, 0]
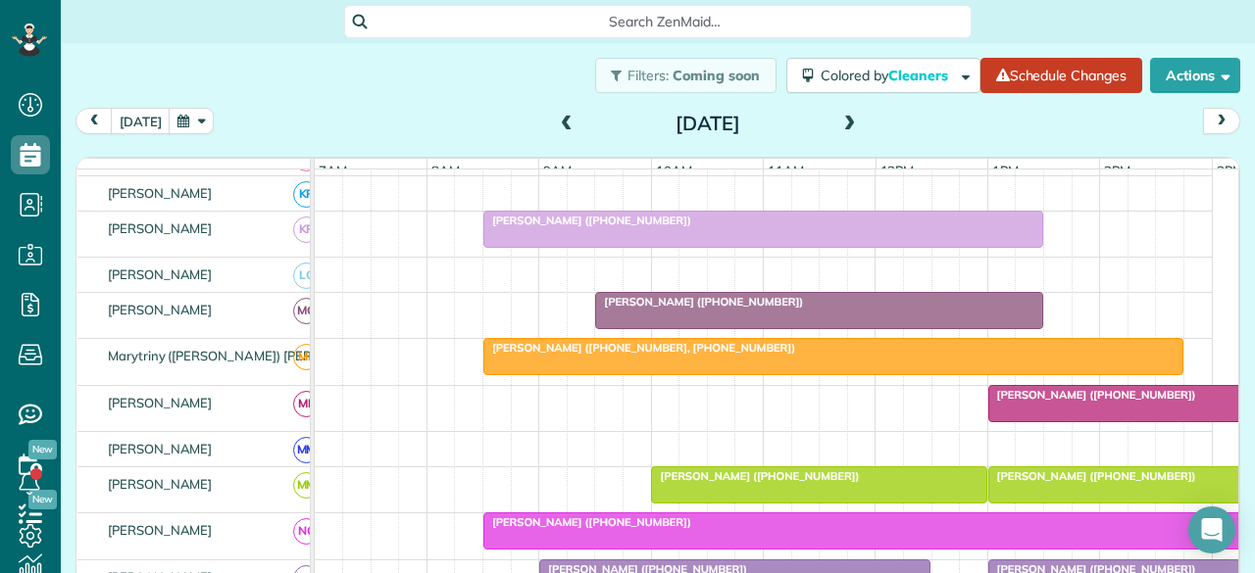
click at [556, 121] on span at bounding box center [567, 125] width 22 height 18
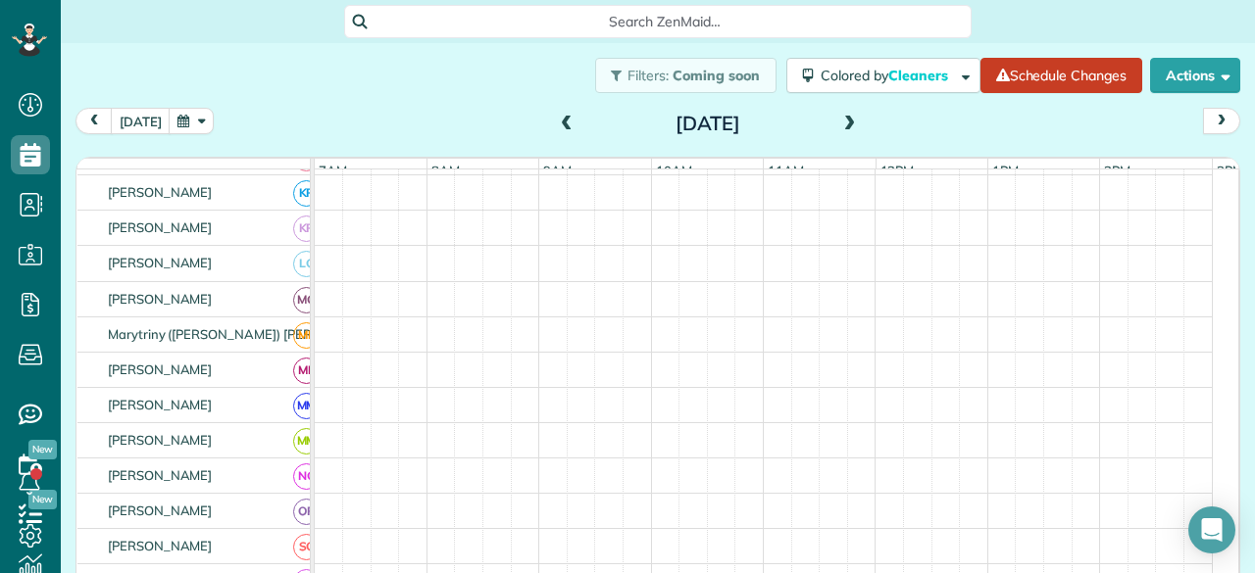
scroll to position [707, 0]
click at [556, 121] on span at bounding box center [567, 125] width 22 height 18
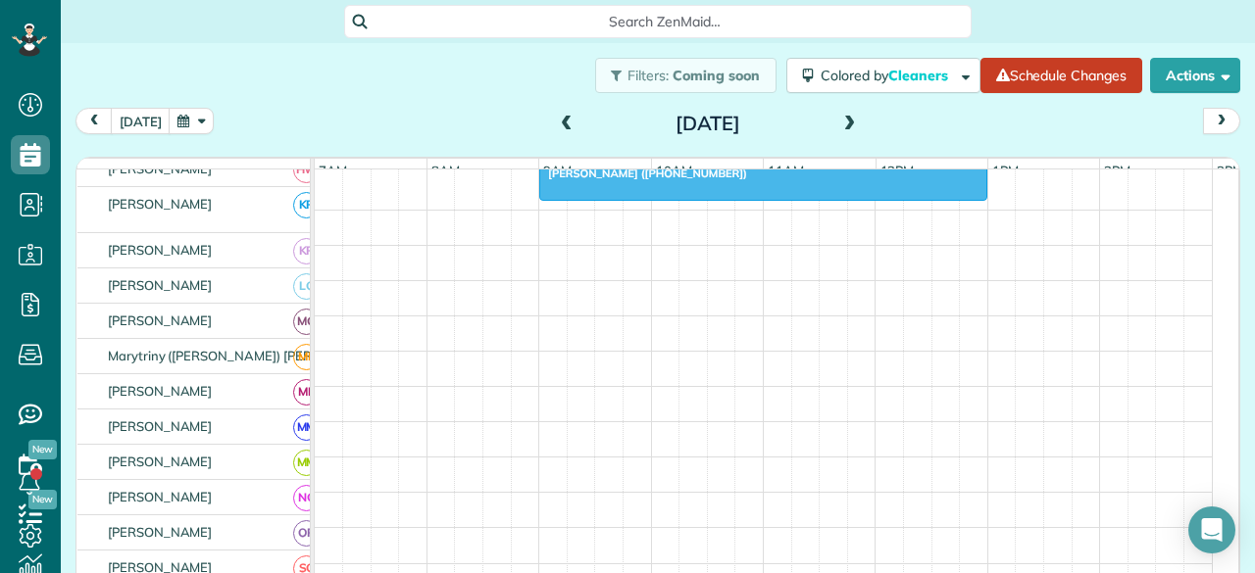
scroll to position [729, 0]
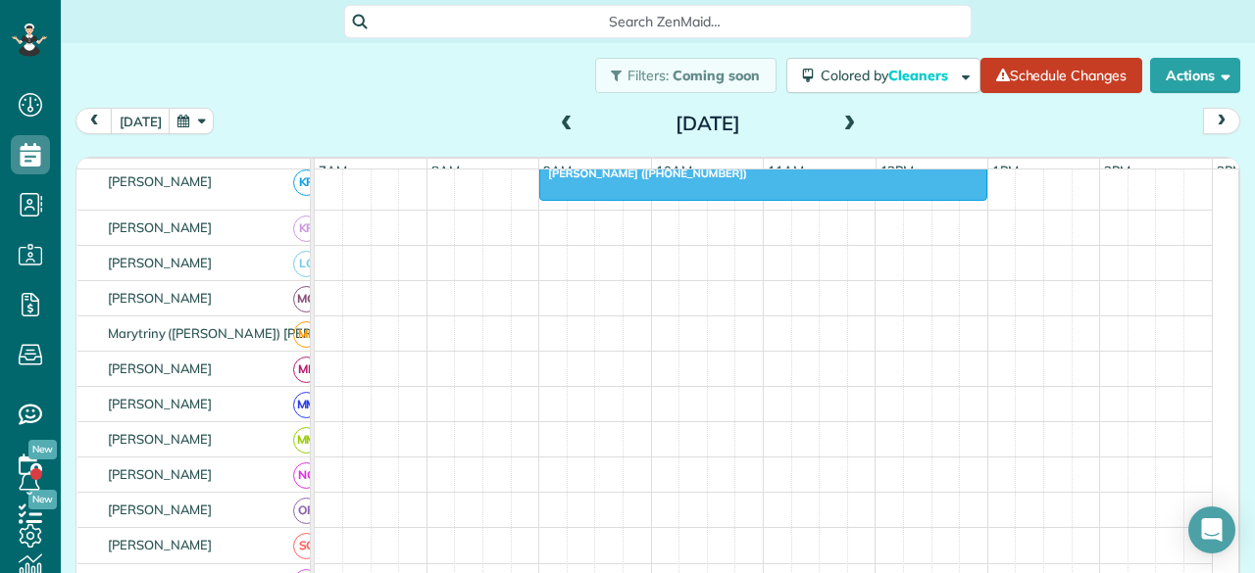
click at [556, 121] on span at bounding box center [567, 125] width 22 height 18
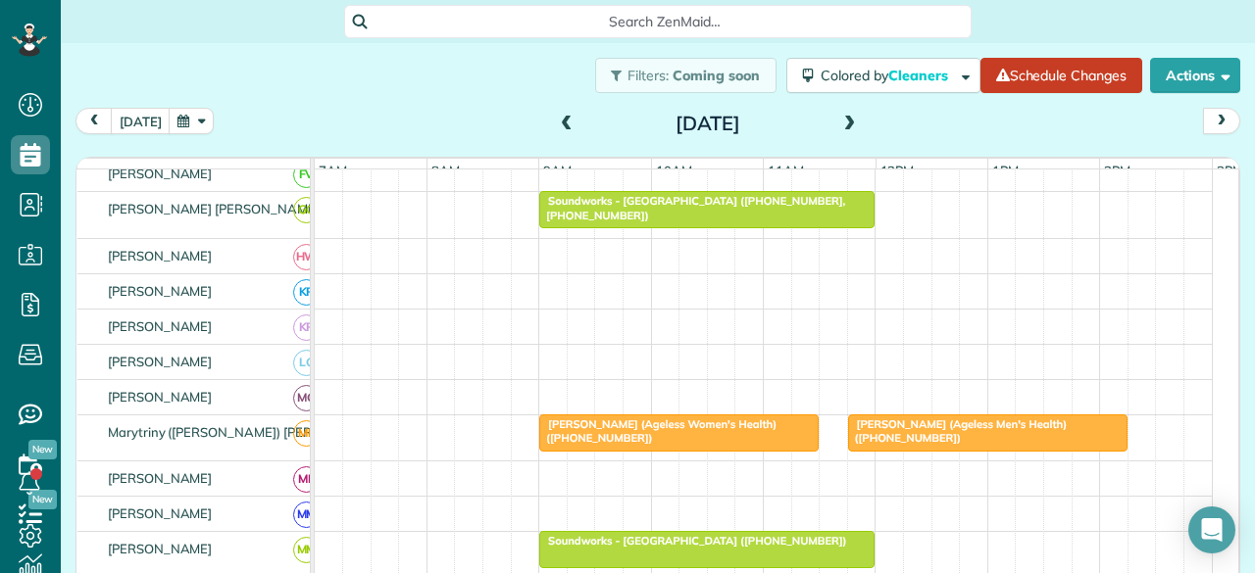
scroll to position [566, 0]
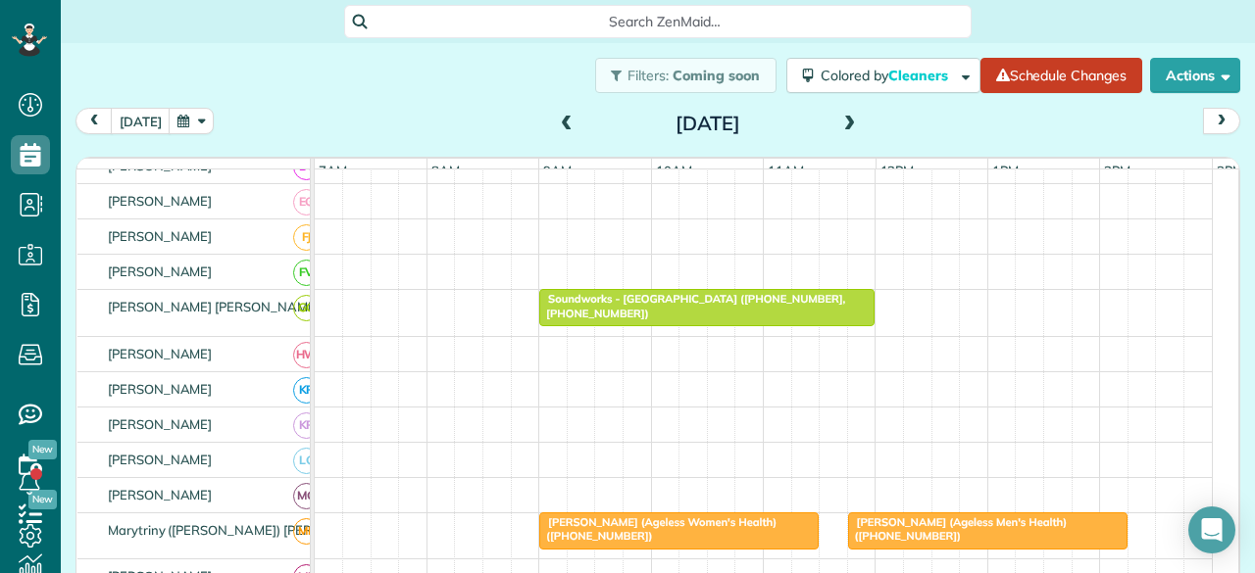
click at [651, 325] on div at bounding box center [706, 307] width 333 height 35
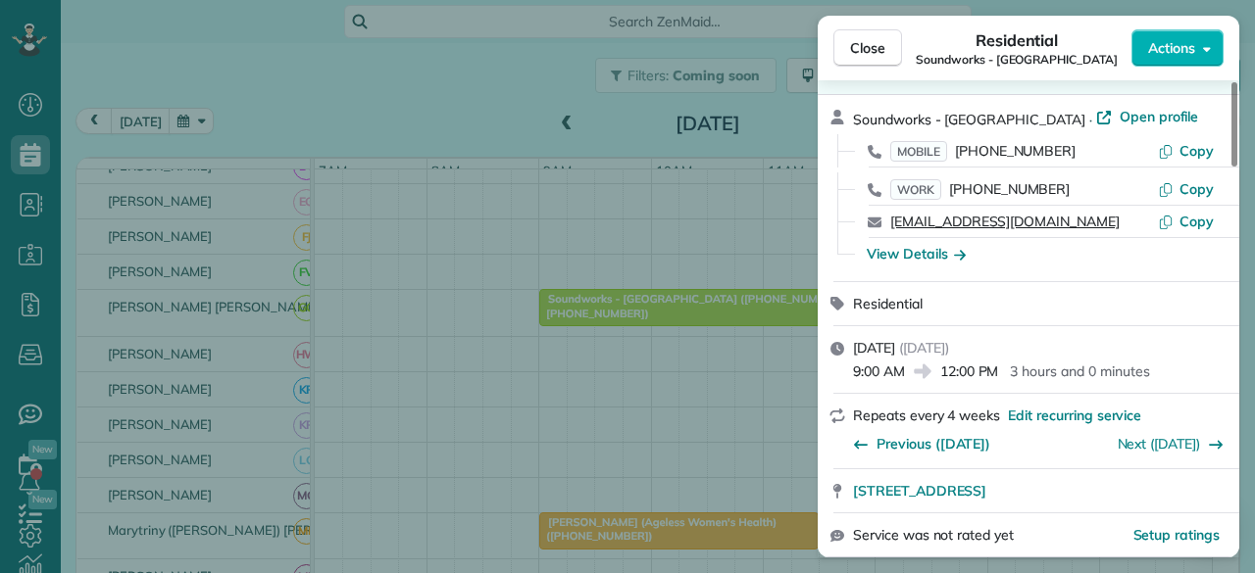
scroll to position [98, 0]
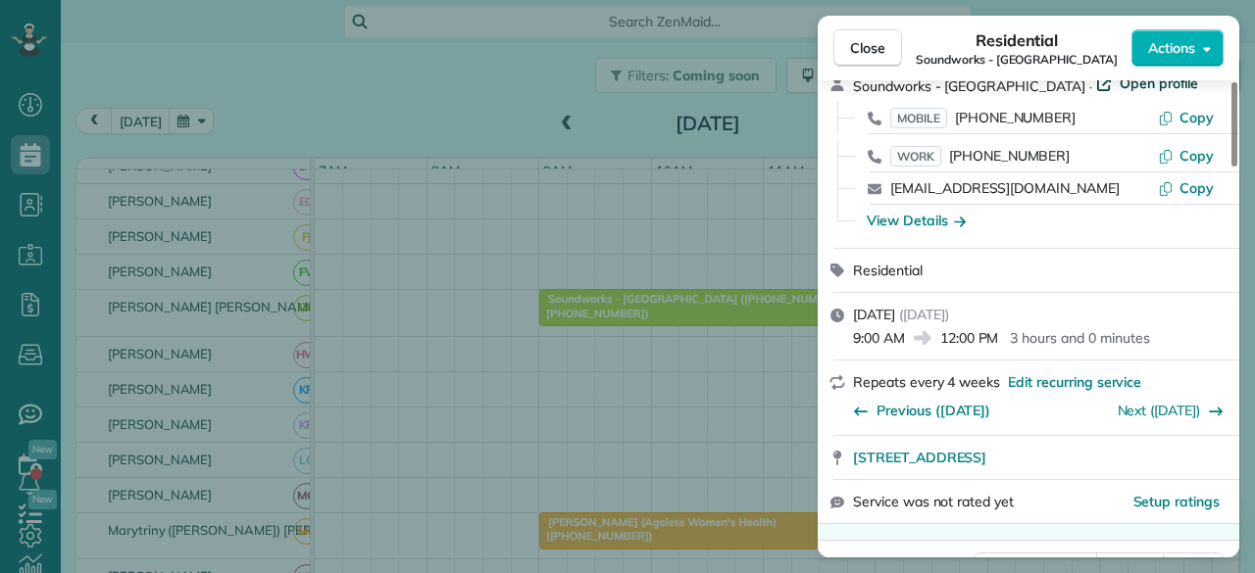
click at [1119, 85] on span "Open profile" at bounding box center [1158, 84] width 79 height 20
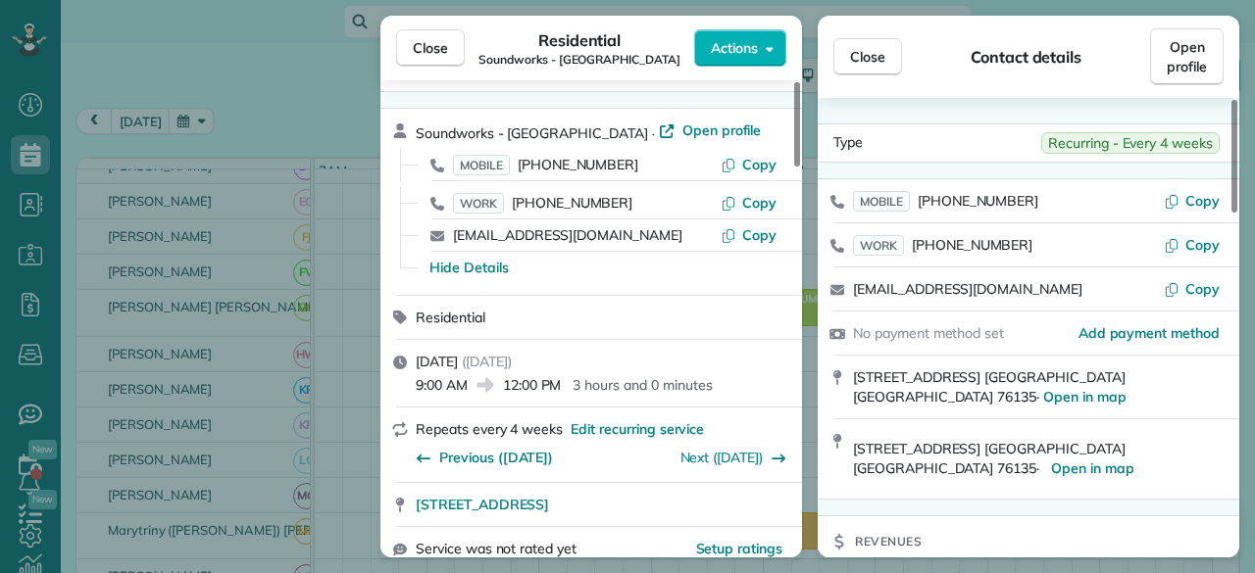
scroll to position [0, 0]
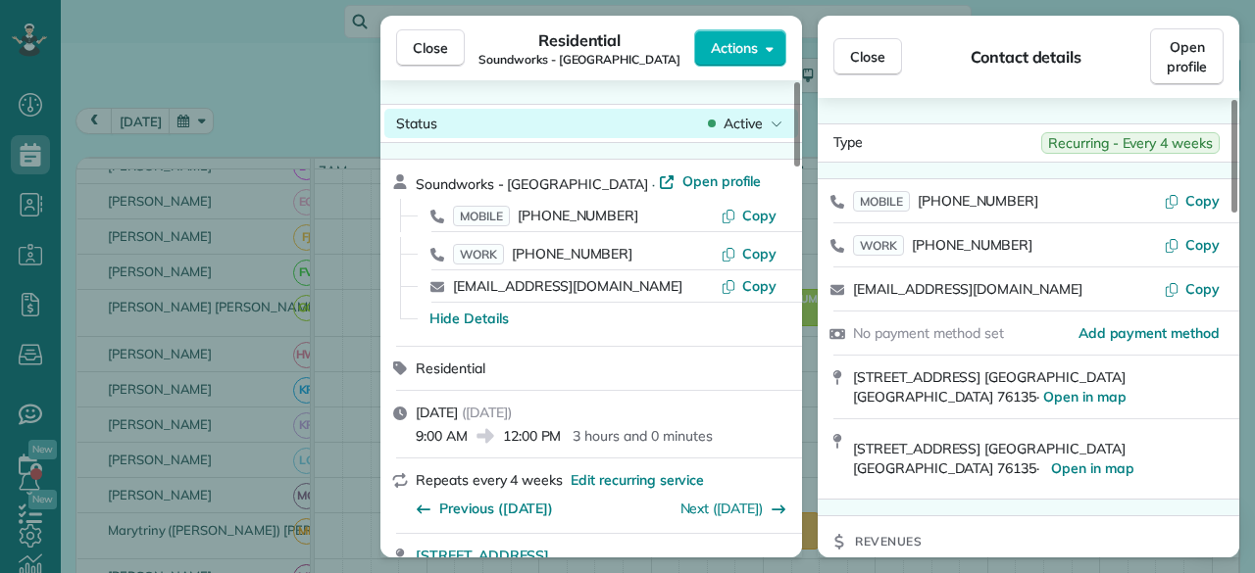
click at [767, 121] on div "Active" at bounding box center [745, 124] width 82 height 20
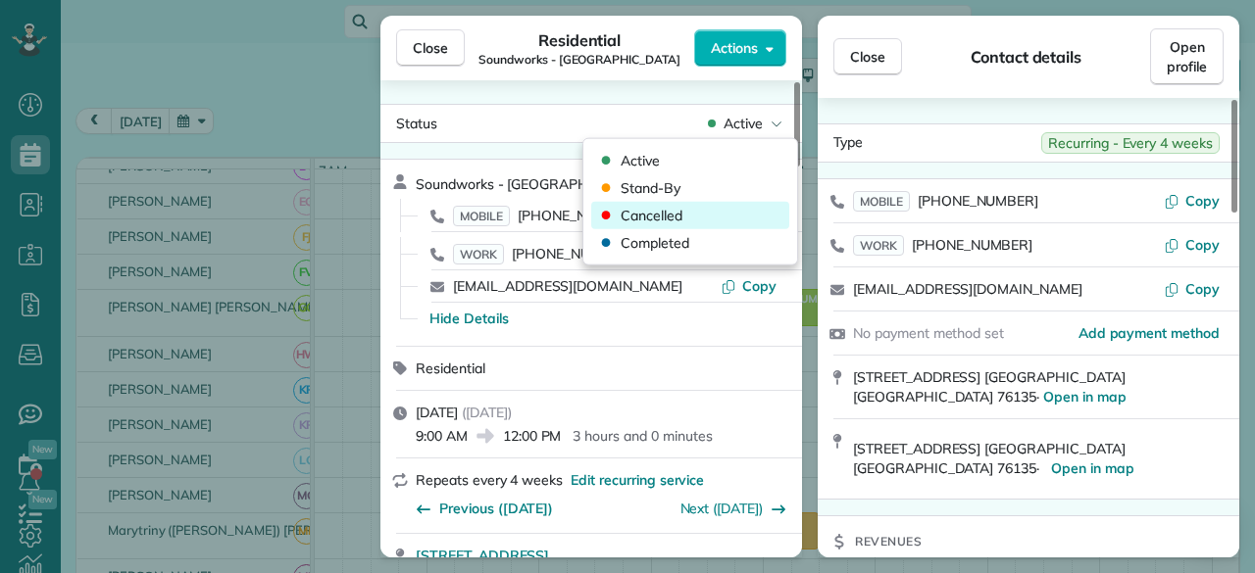
click at [683, 211] on div "Cancelled" at bounding box center [690, 215] width 198 height 27
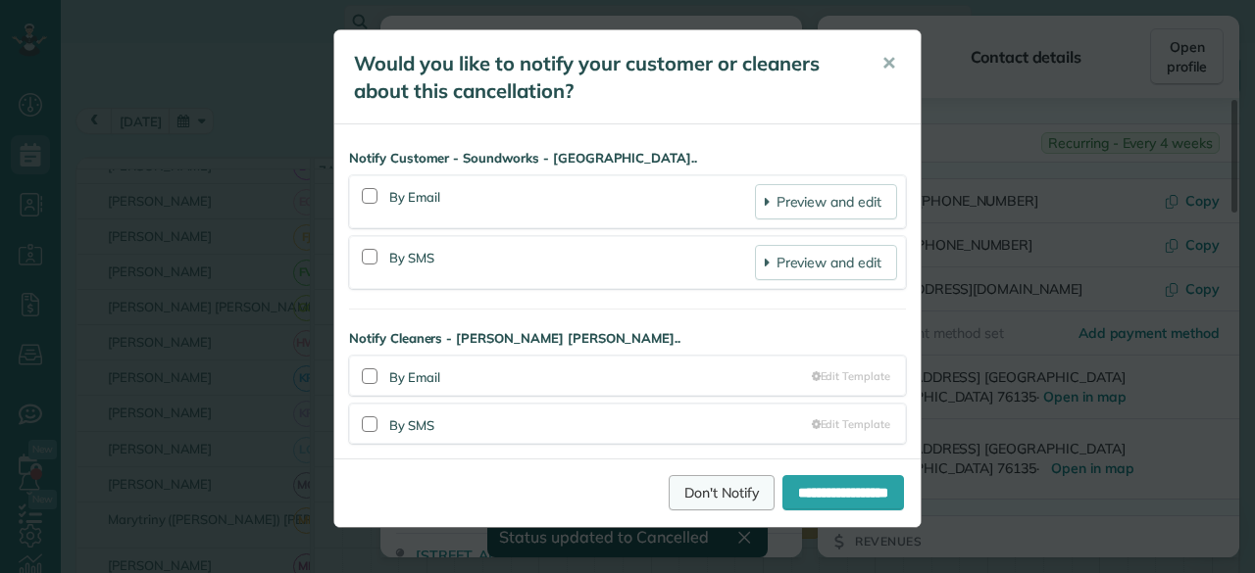
click at [681, 498] on link "Don't Notify" at bounding box center [721, 492] width 106 height 35
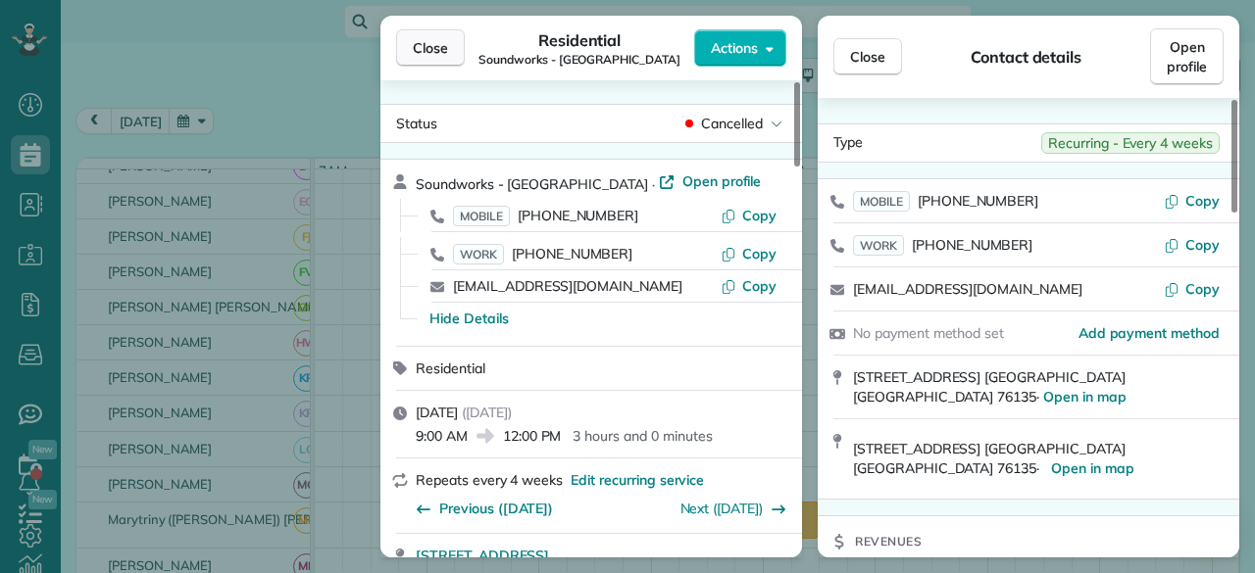
click at [432, 44] on span "Close" at bounding box center [430, 48] width 35 height 20
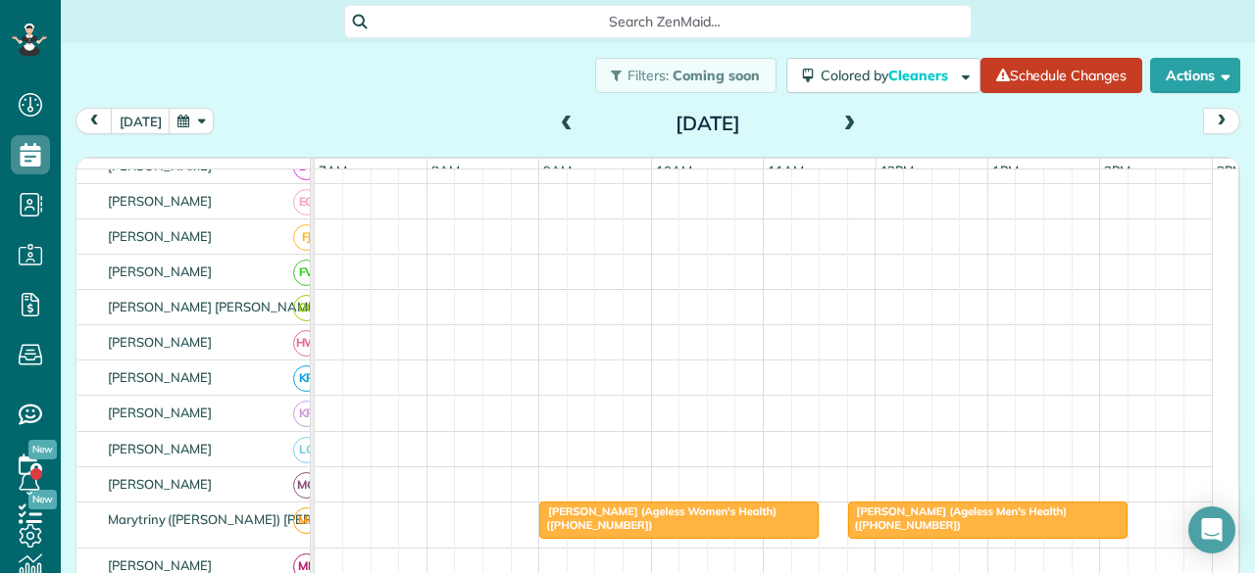
click at [839, 124] on span at bounding box center [850, 125] width 22 height 18
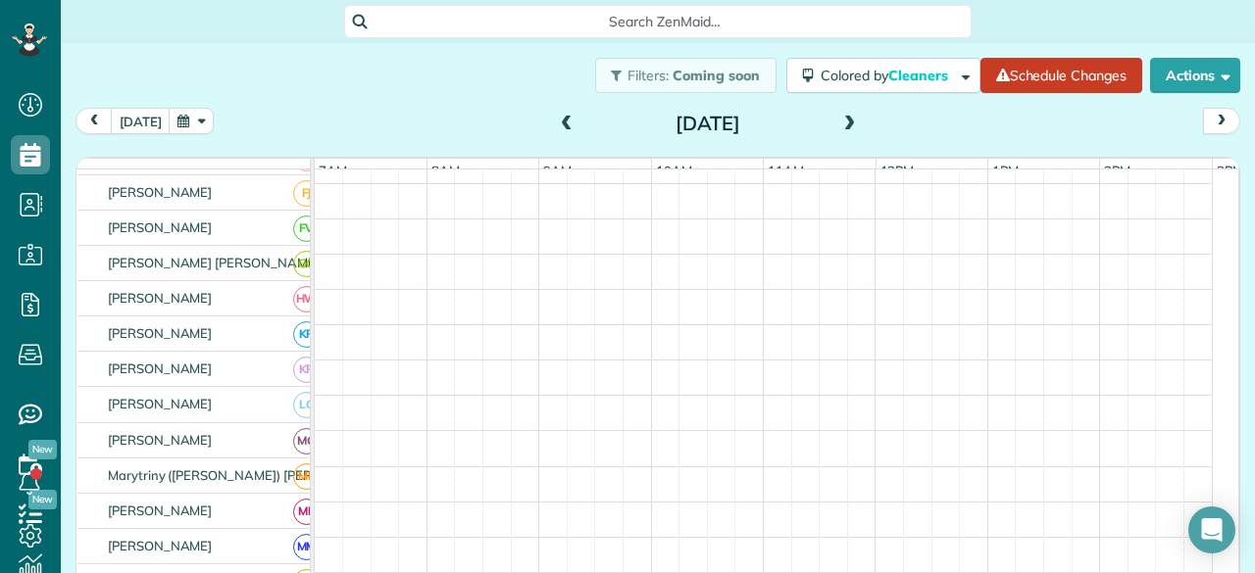
scroll to position [521, 0]
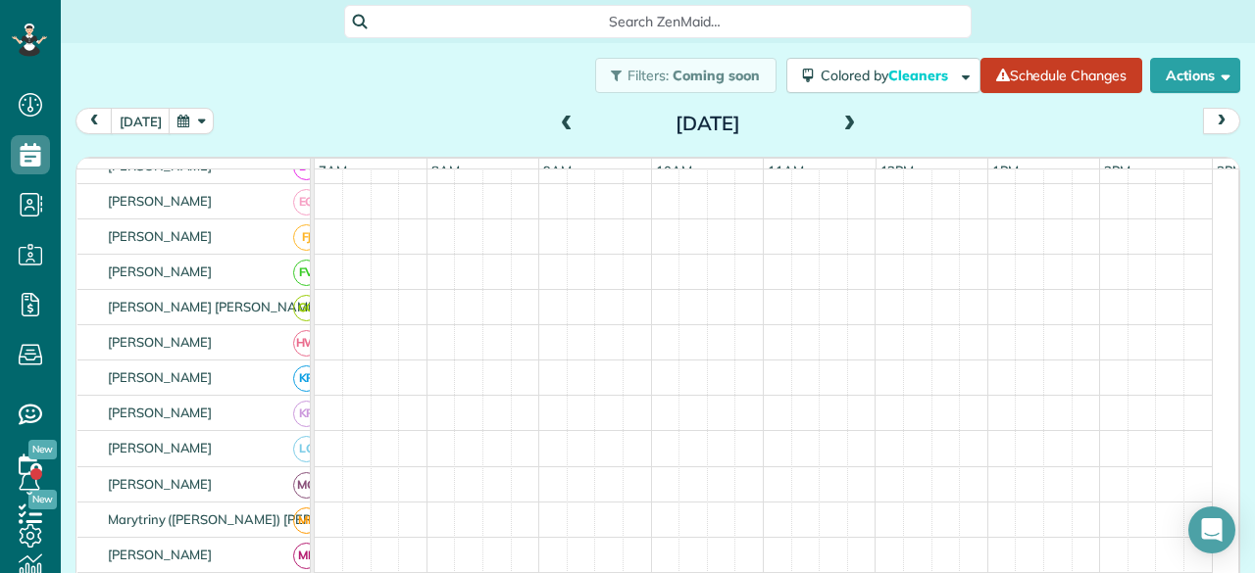
click at [839, 124] on span at bounding box center [850, 125] width 22 height 18
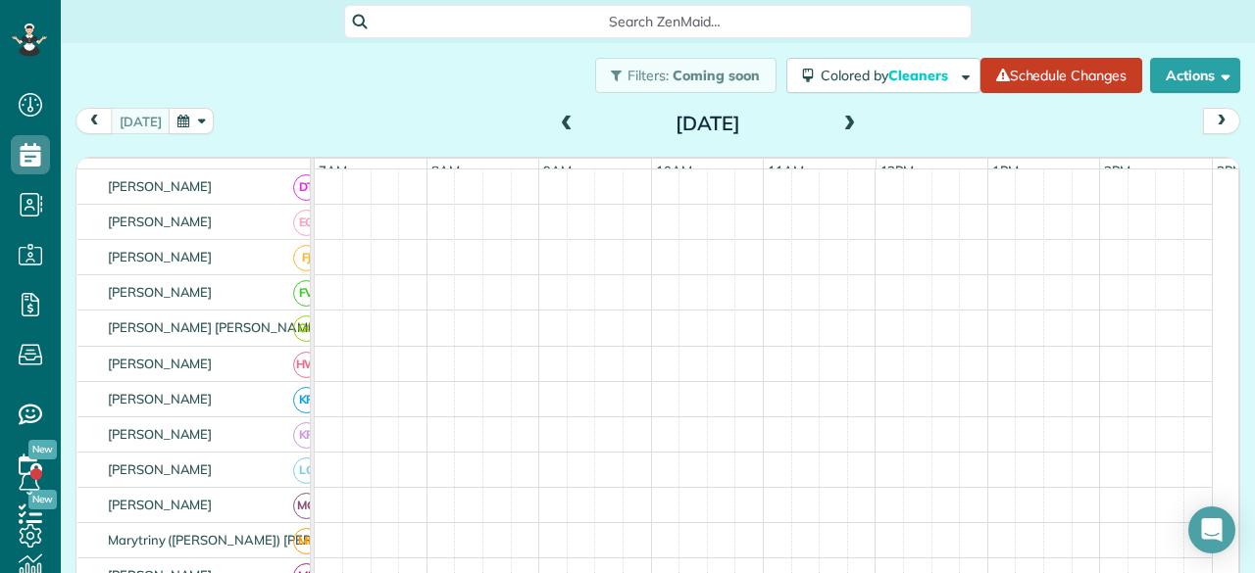
scroll to position [542, 0]
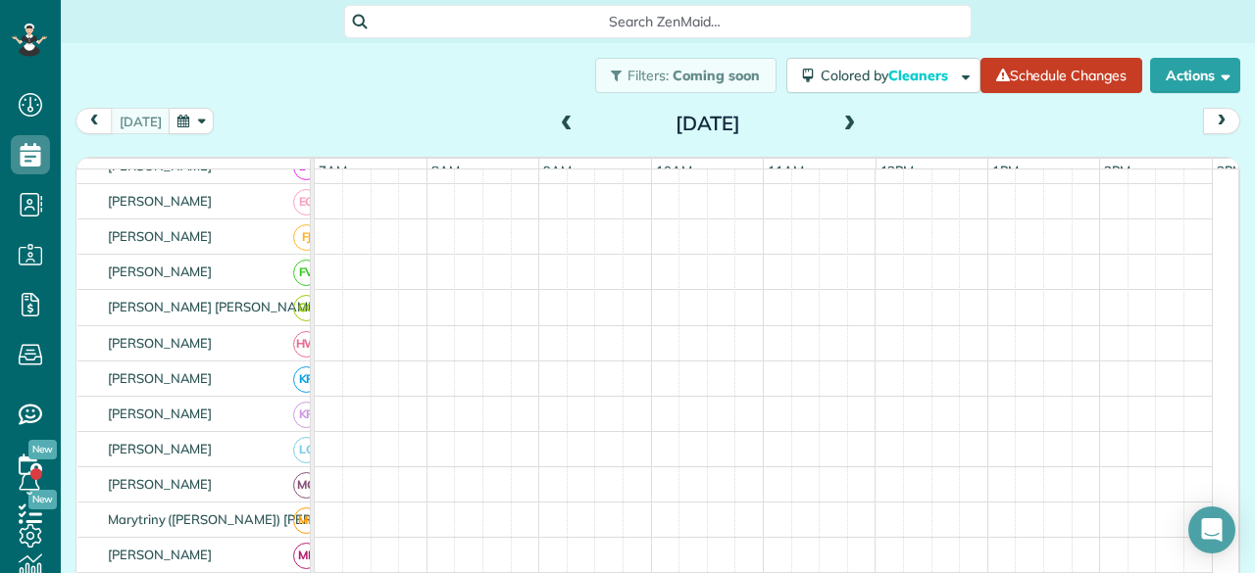
click at [839, 124] on span at bounding box center [850, 125] width 22 height 18
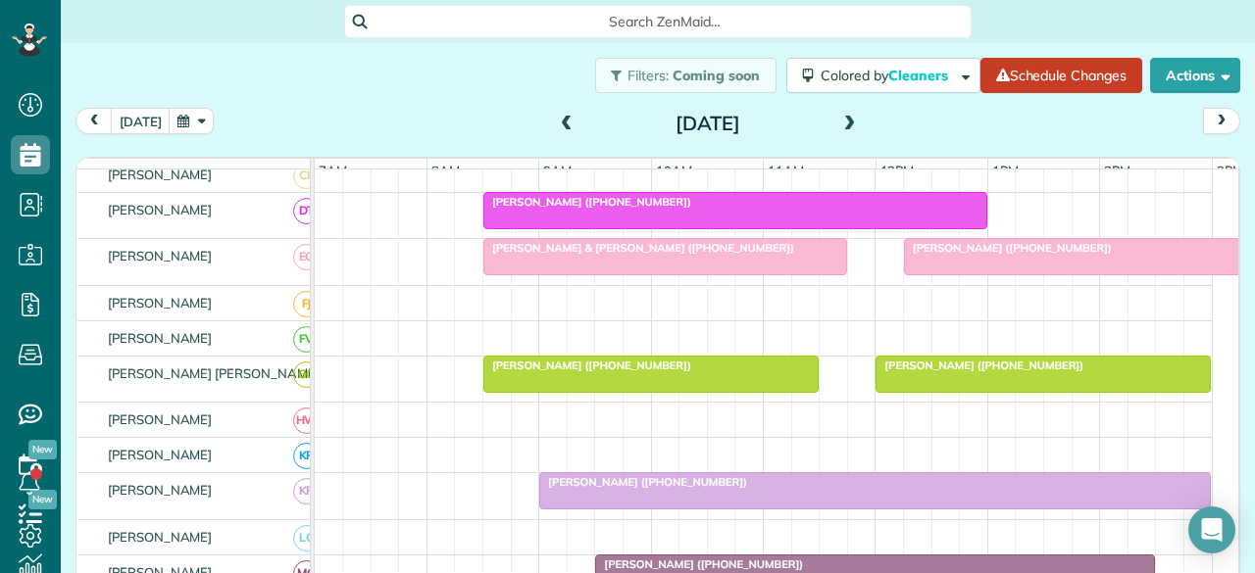
scroll to position [576, 0]
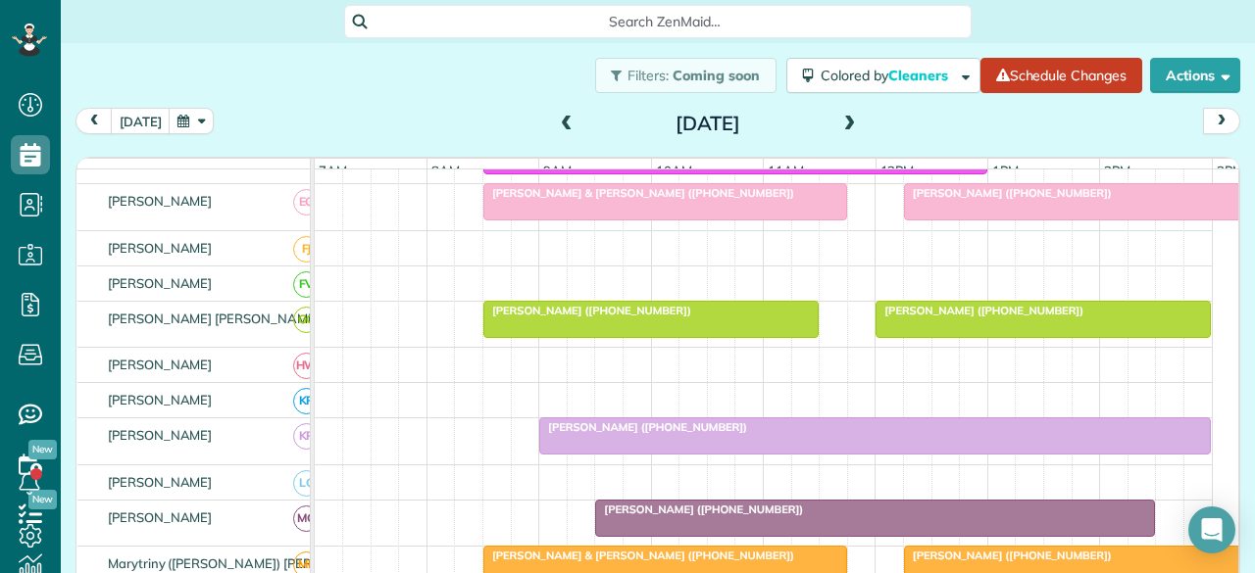
click at [839, 124] on span at bounding box center [850, 125] width 22 height 18
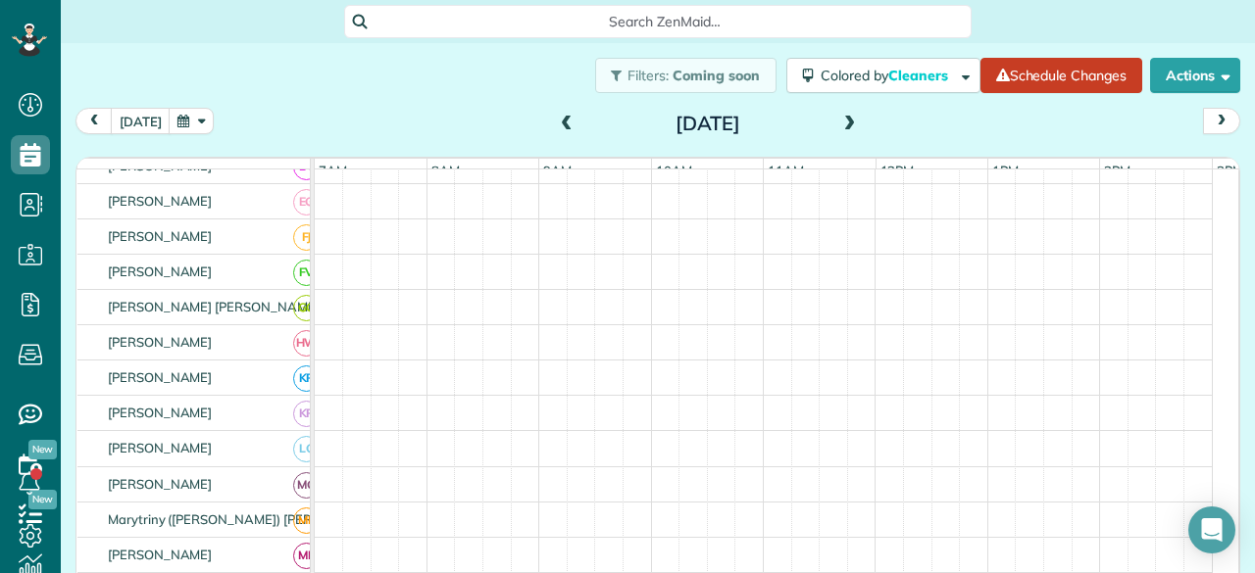
click at [839, 124] on span at bounding box center [850, 125] width 22 height 18
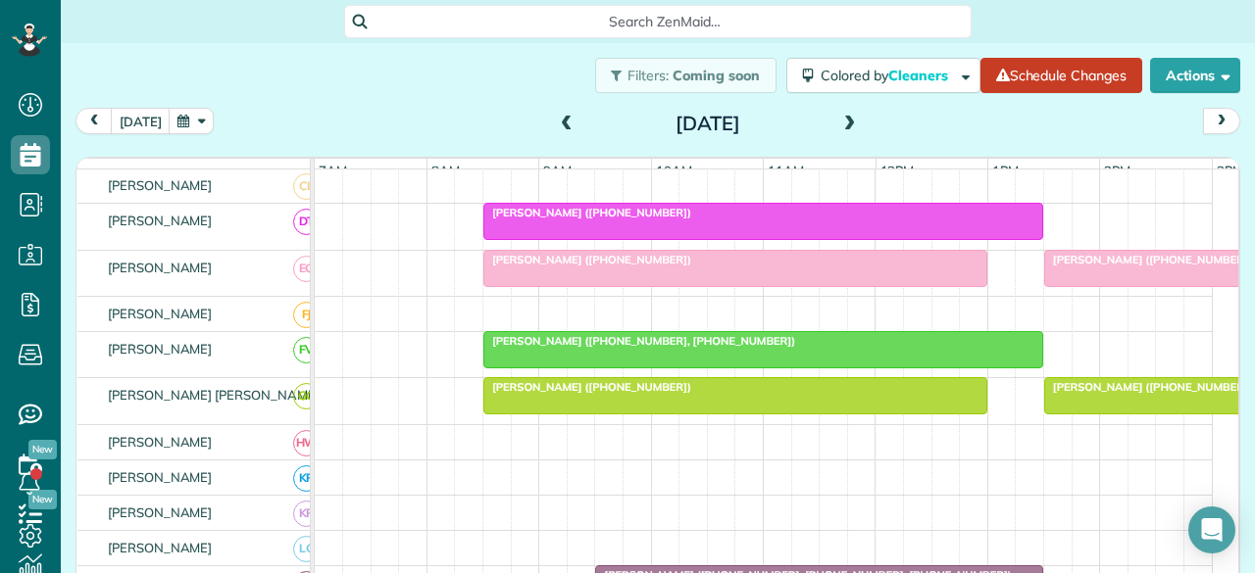
scroll to position [587, 0]
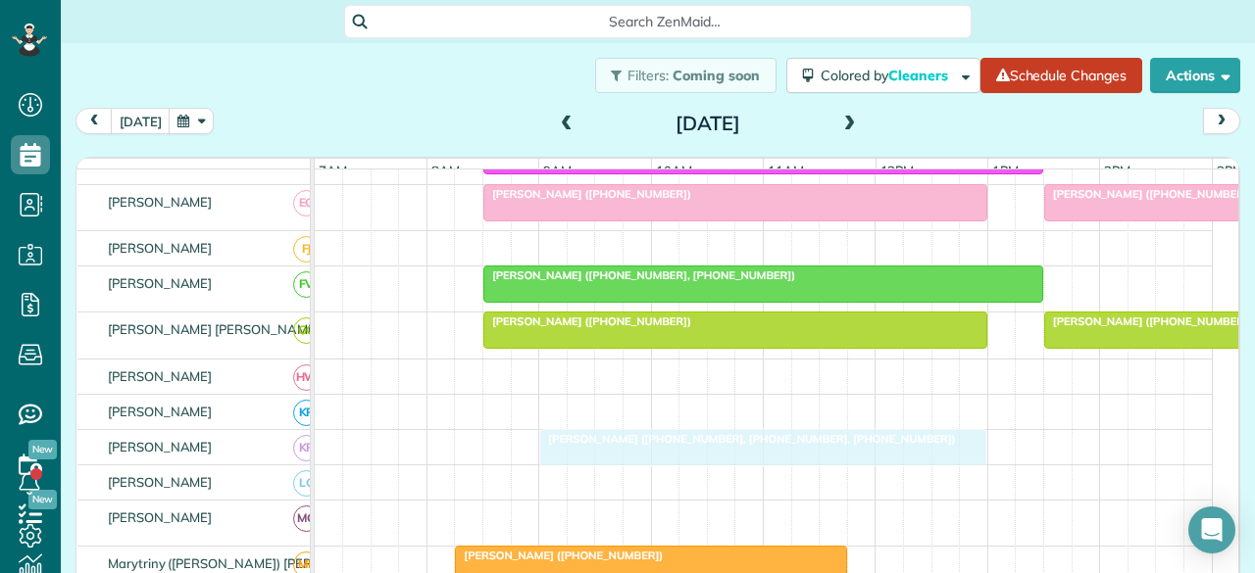
drag, startPoint x: 648, startPoint y: 520, endPoint x: 578, endPoint y: 460, distance: 92.4
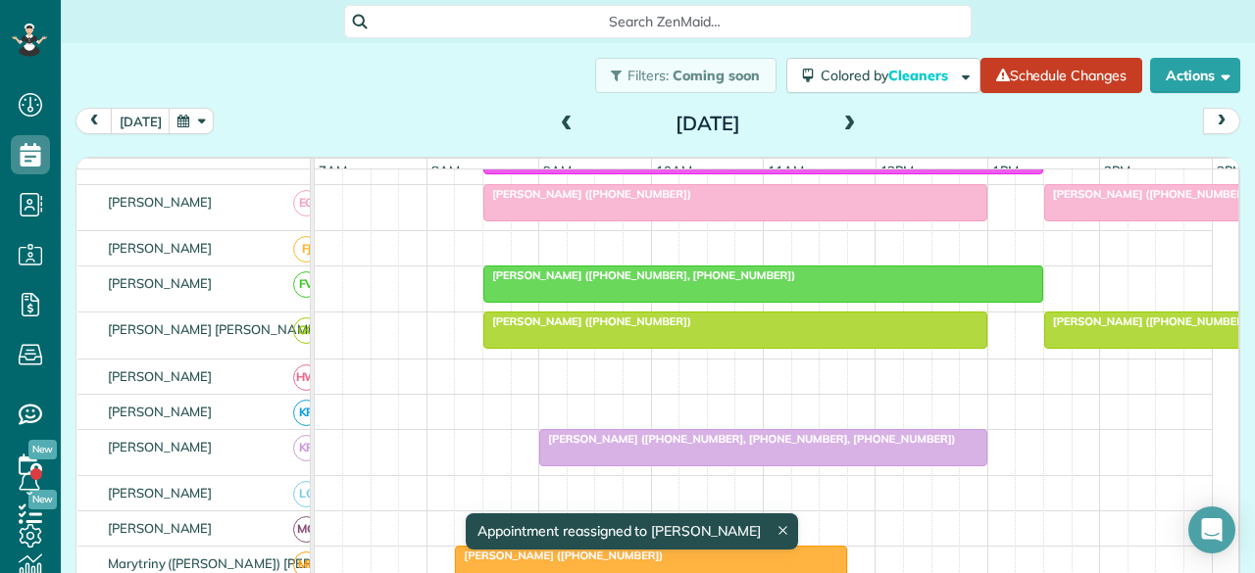
click at [839, 124] on span at bounding box center [850, 125] width 22 height 18
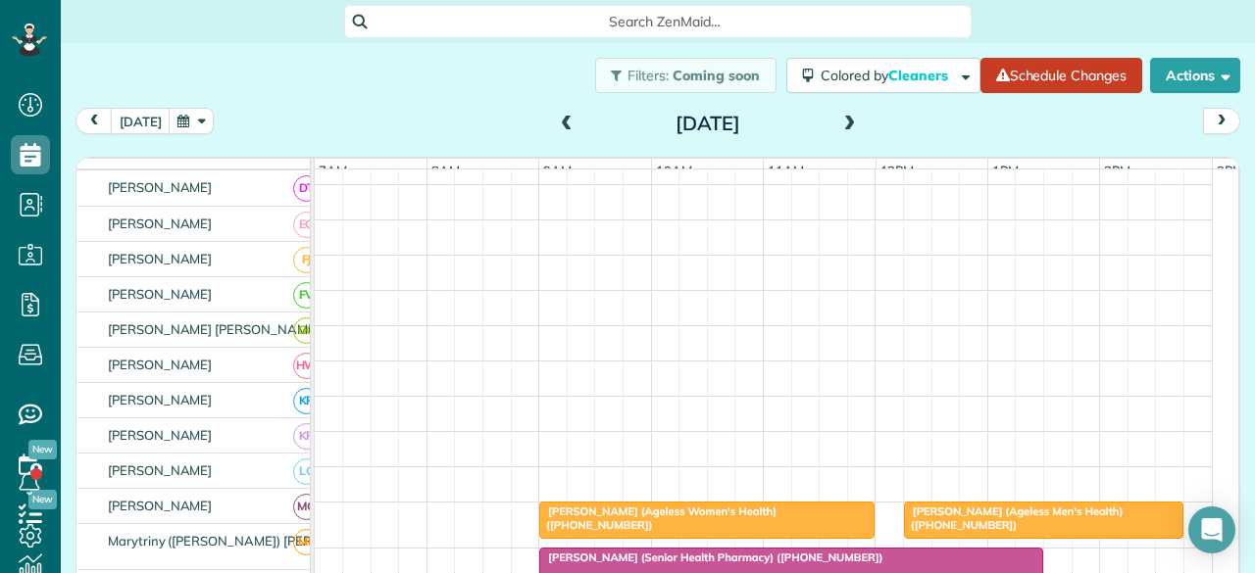
scroll to position [543, 0]
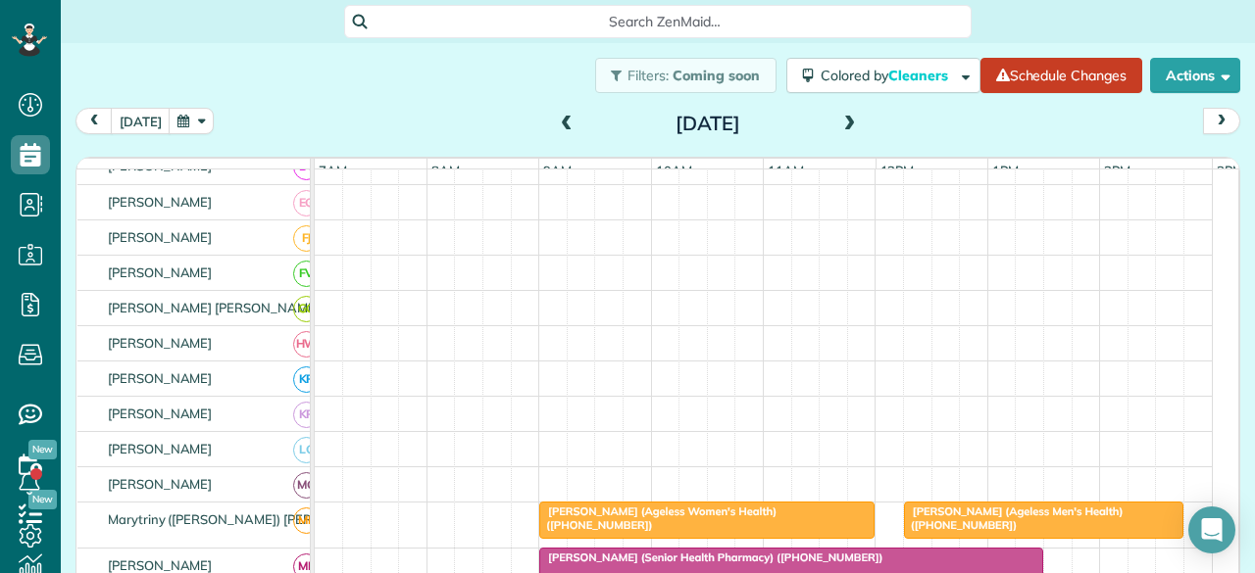
click at [839, 123] on span at bounding box center [850, 125] width 22 height 18
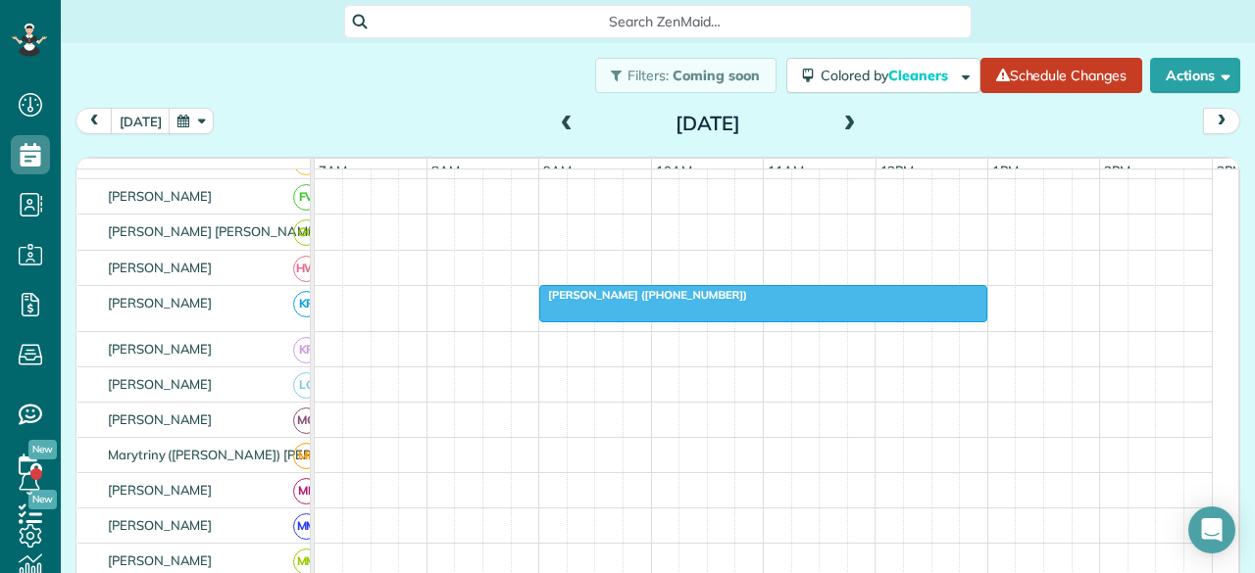
scroll to position [630, 0]
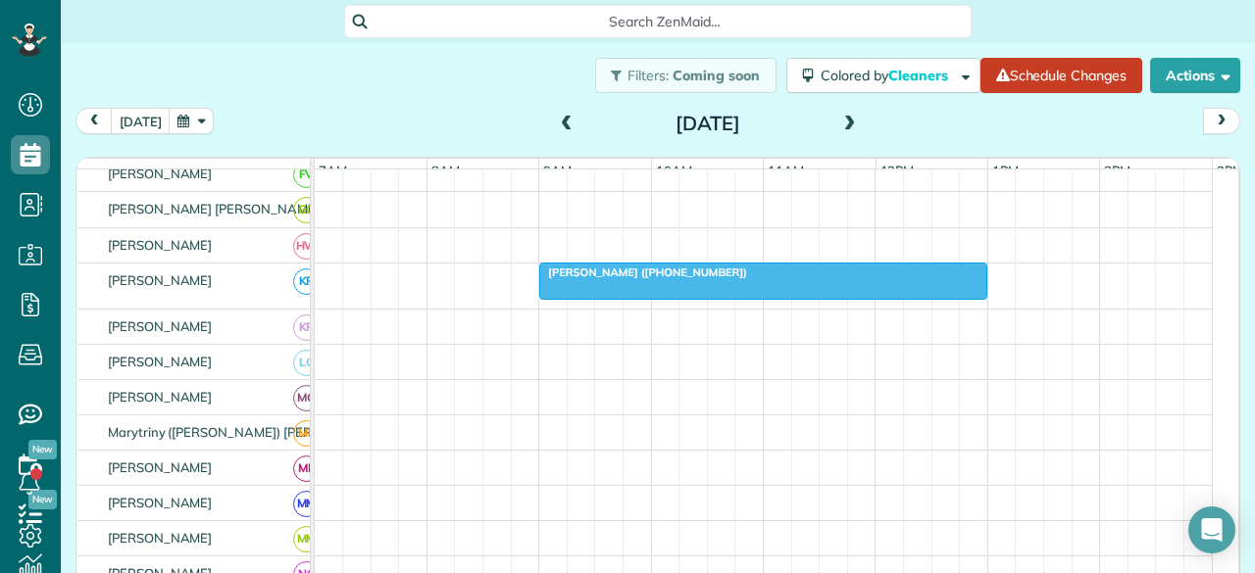
click at [673, 273] on span "[PERSON_NAME] ([PHONE_NUMBER])" at bounding box center [643, 273] width 210 height 14
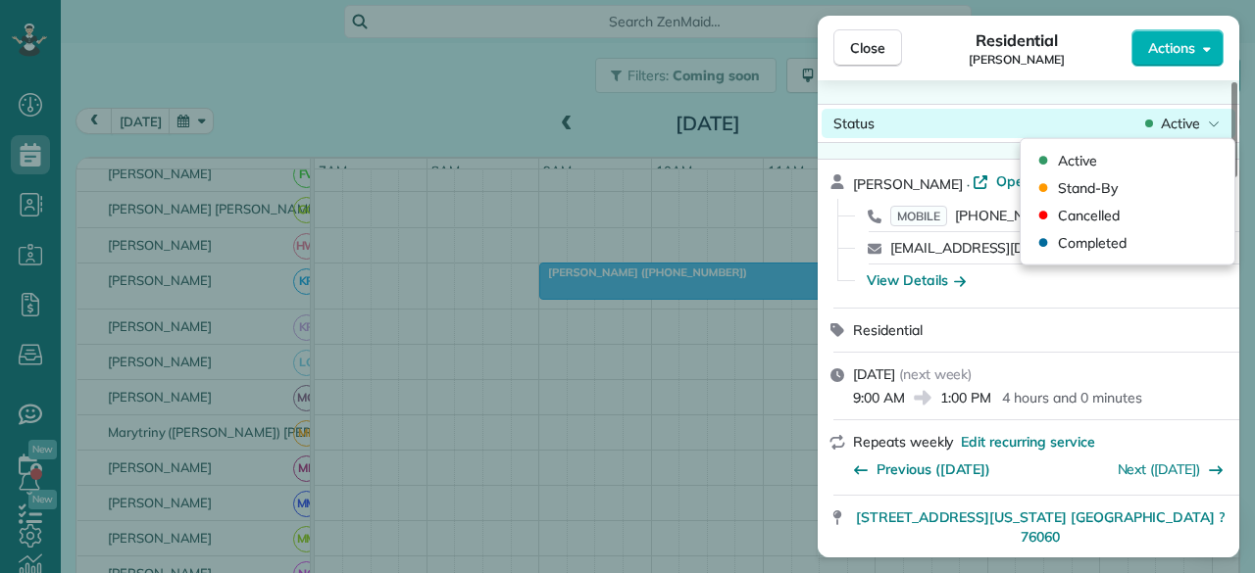
click at [1180, 124] on span "Active" at bounding box center [1180, 124] width 39 height 20
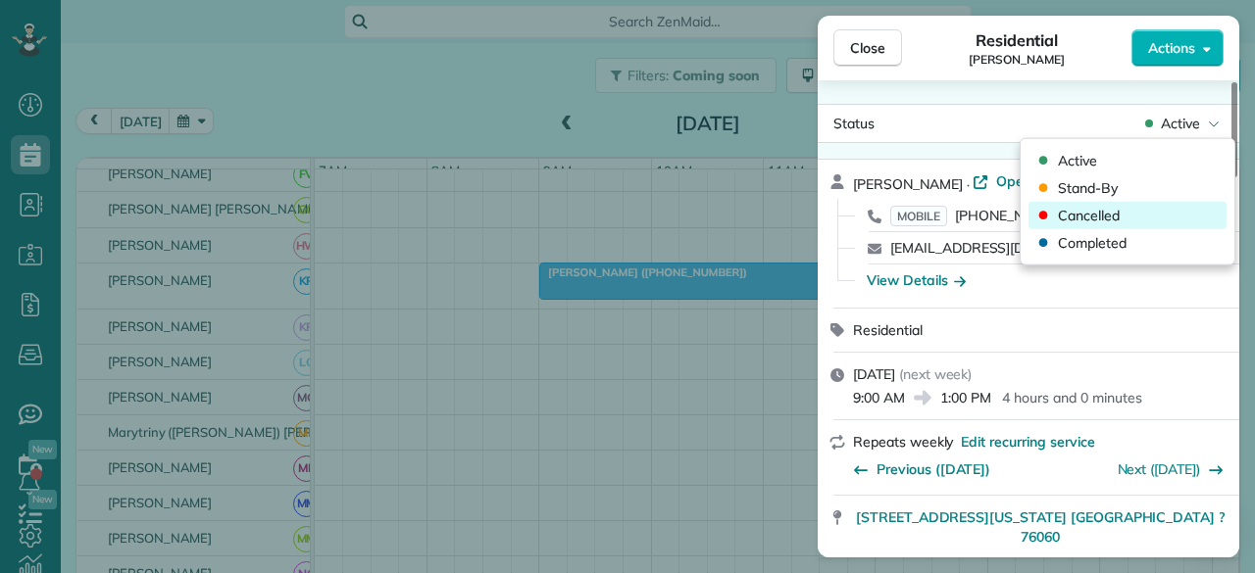
click at [1102, 215] on span "Cancelled" at bounding box center [1089, 216] width 62 height 20
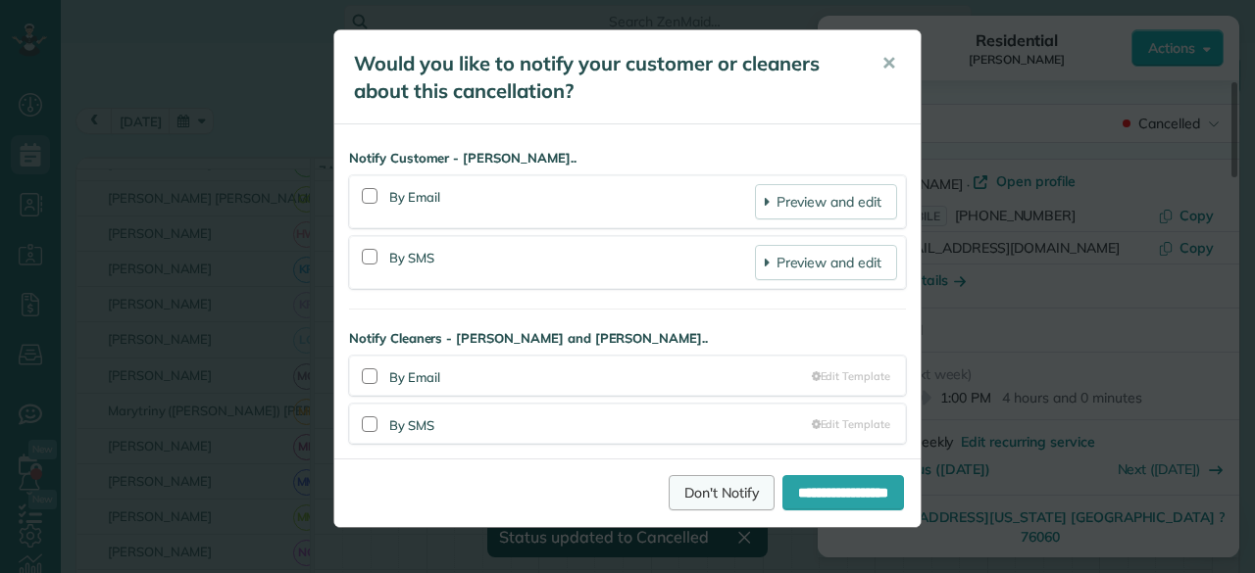
scroll to position [619, 0]
click at [698, 498] on link "Don't Notify" at bounding box center [721, 492] width 106 height 35
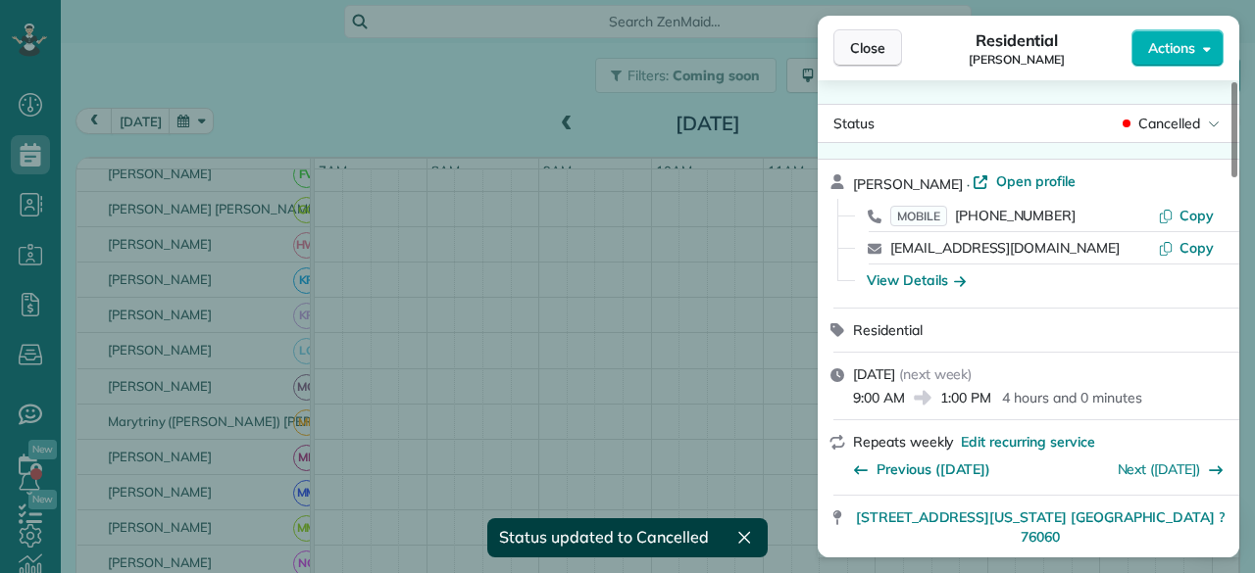
click at [860, 46] on span "Close" at bounding box center [867, 48] width 35 height 20
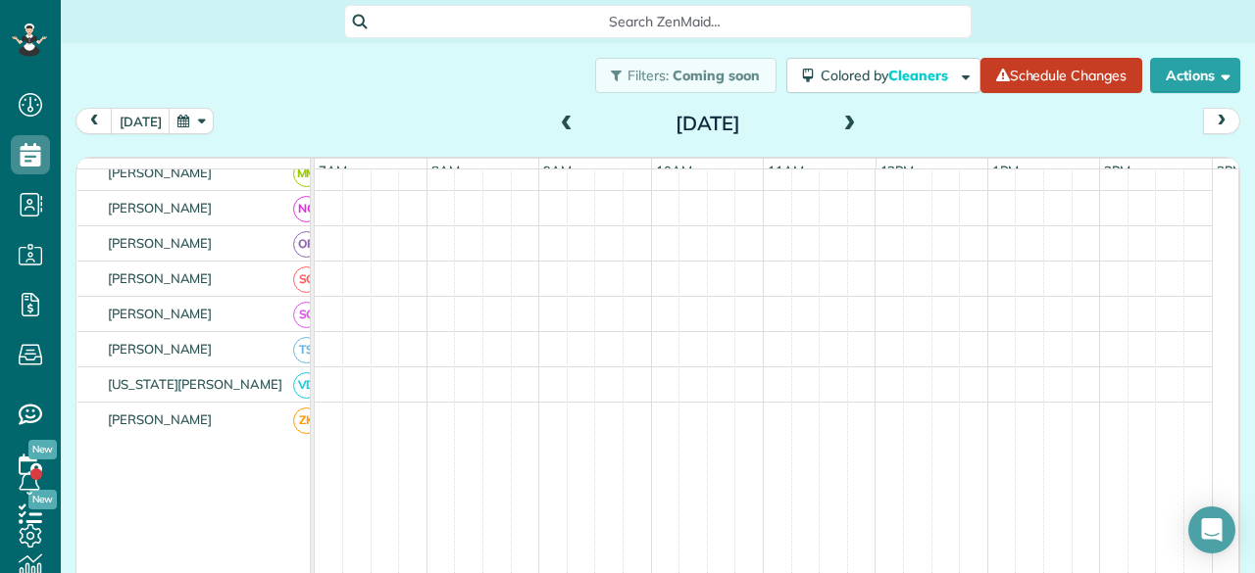
scroll to position [1110, 0]
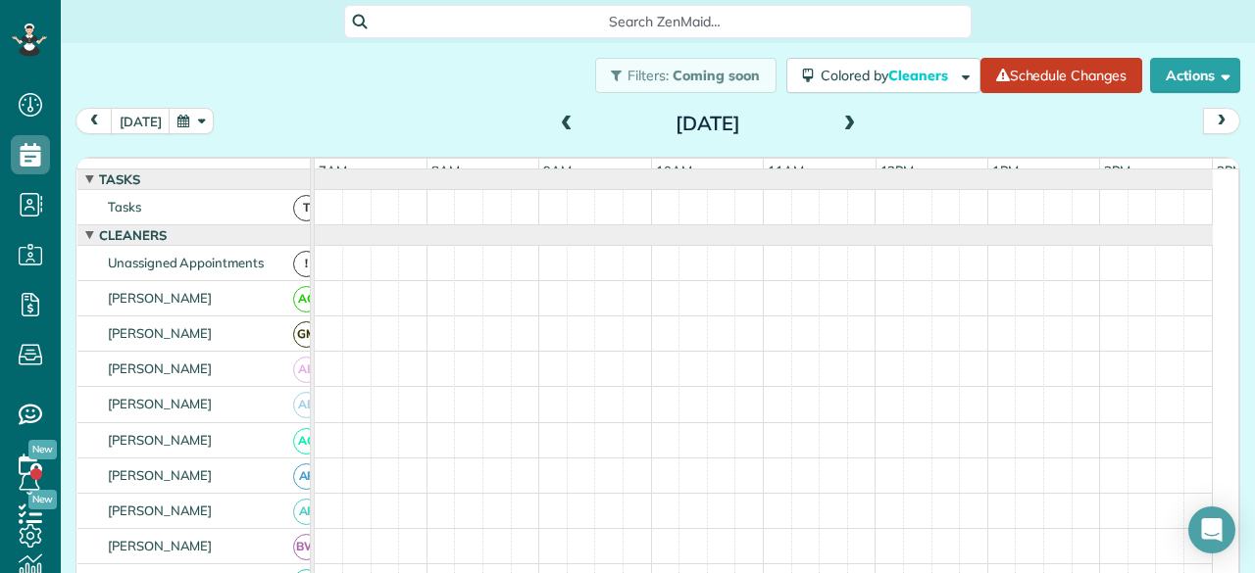
click at [556, 123] on span at bounding box center [567, 125] width 22 height 18
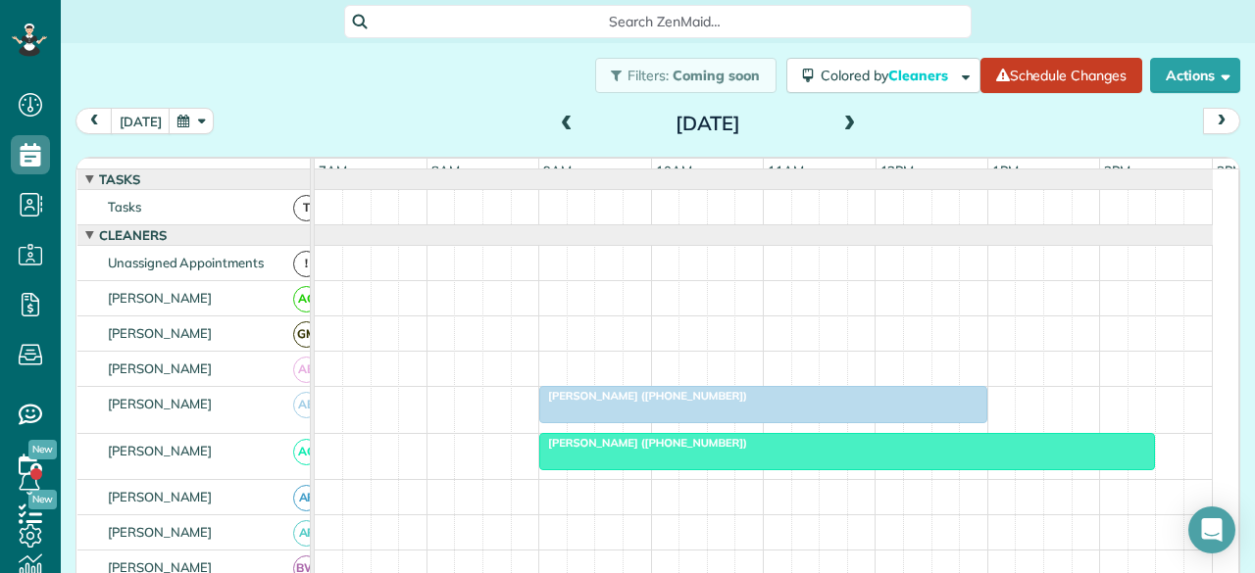
click at [237, 32] on div "Search ZenMaid…" at bounding box center [658, 21] width 1194 height 33
click at [839, 123] on span at bounding box center [850, 125] width 22 height 18
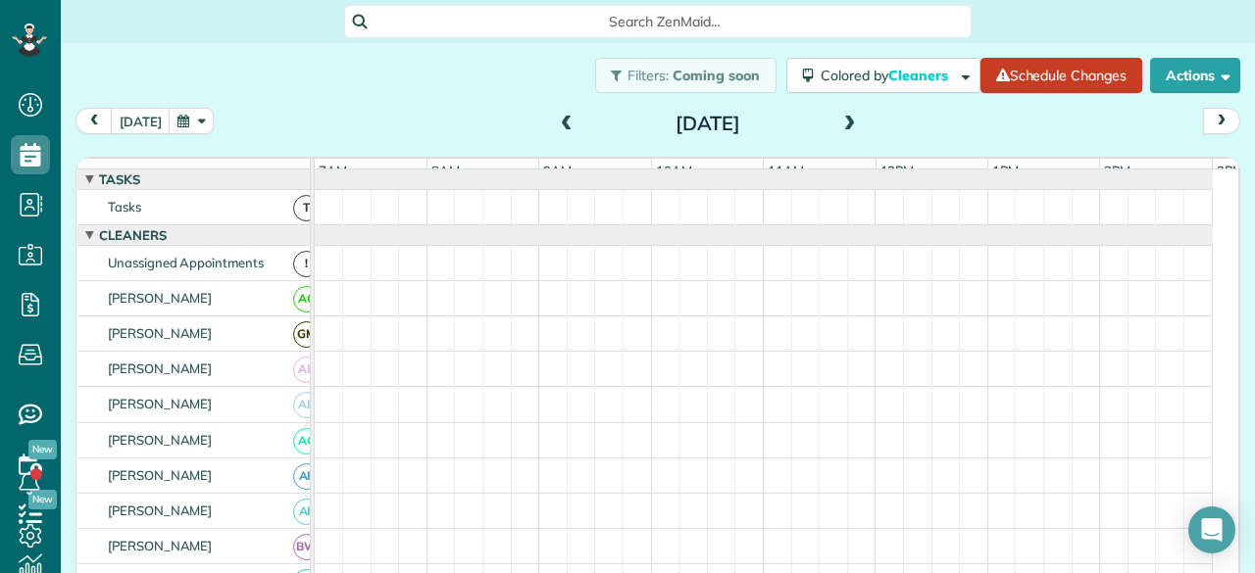
click at [556, 124] on span at bounding box center [567, 125] width 22 height 18
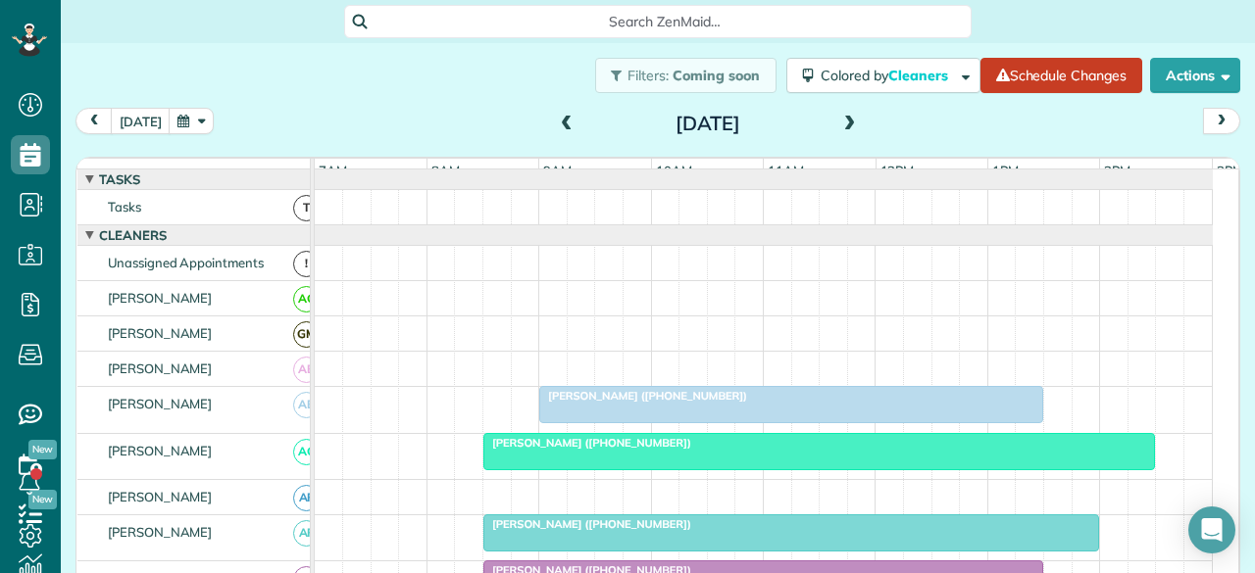
drag, startPoint x: 568, startPoint y: 124, endPoint x: 569, endPoint y: 148, distance: 24.6
click at [569, 124] on div "[DATE]" at bounding box center [708, 123] width 314 height 31
drag, startPoint x: 556, startPoint y: 132, endPoint x: 579, endPoint y: 205, distance: 76.3
click at [556, 132] on span at bounding box center [567, 125] width 22 height 18
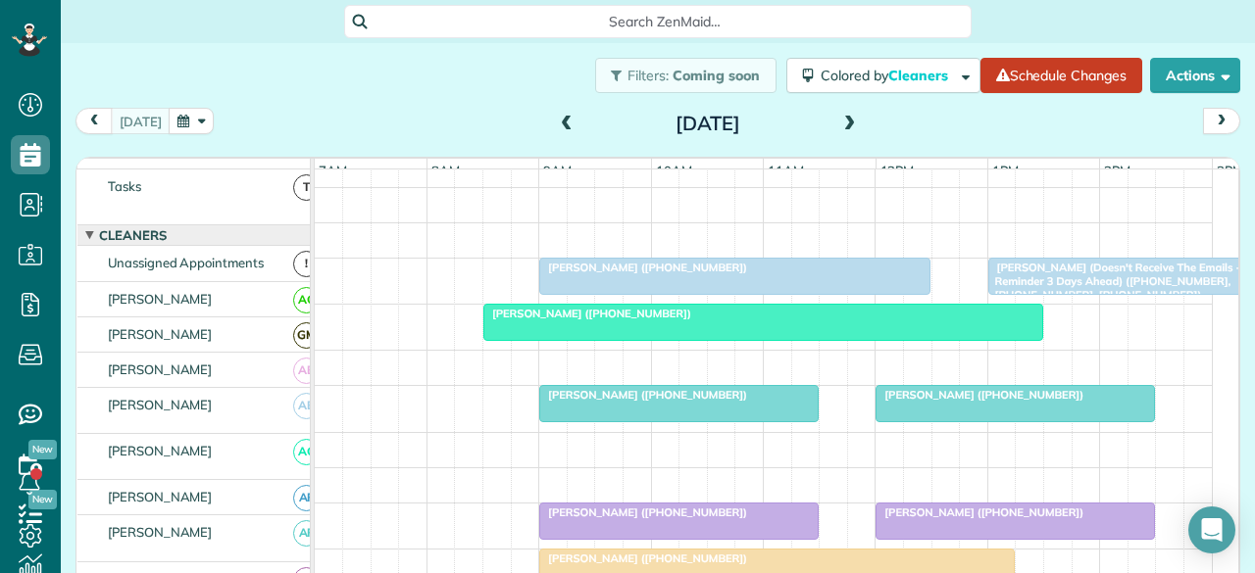
scroll to position [217, 0]
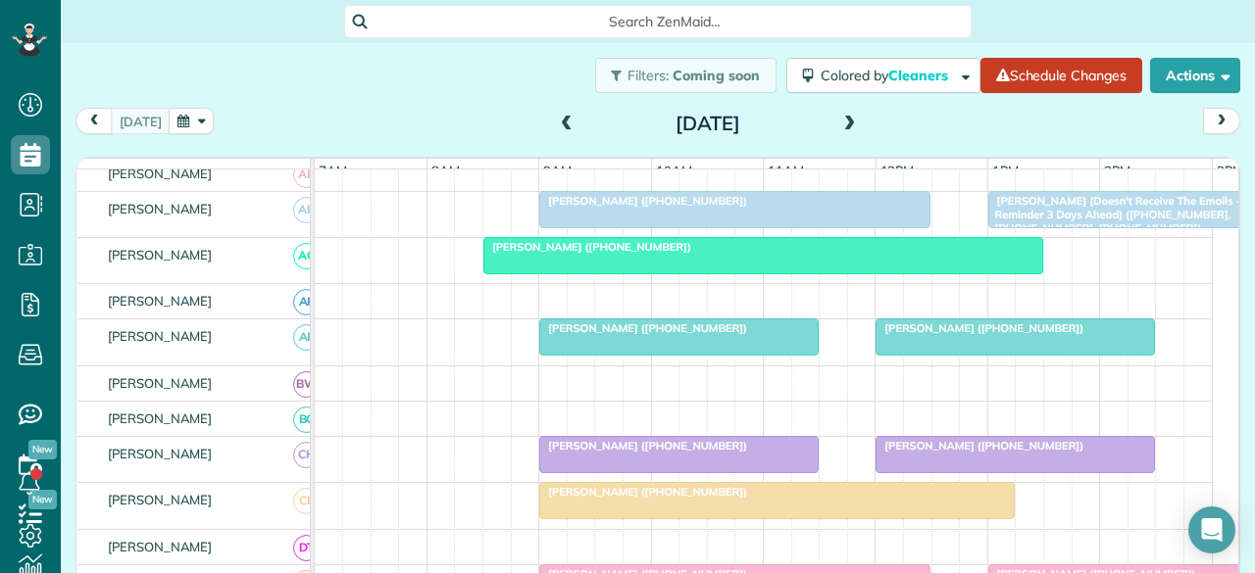
click at [614, 335] on span "[PERSON_NAME] ([PHONE_NUMBER])" at bounding box center [643, 329] width 210 height 14
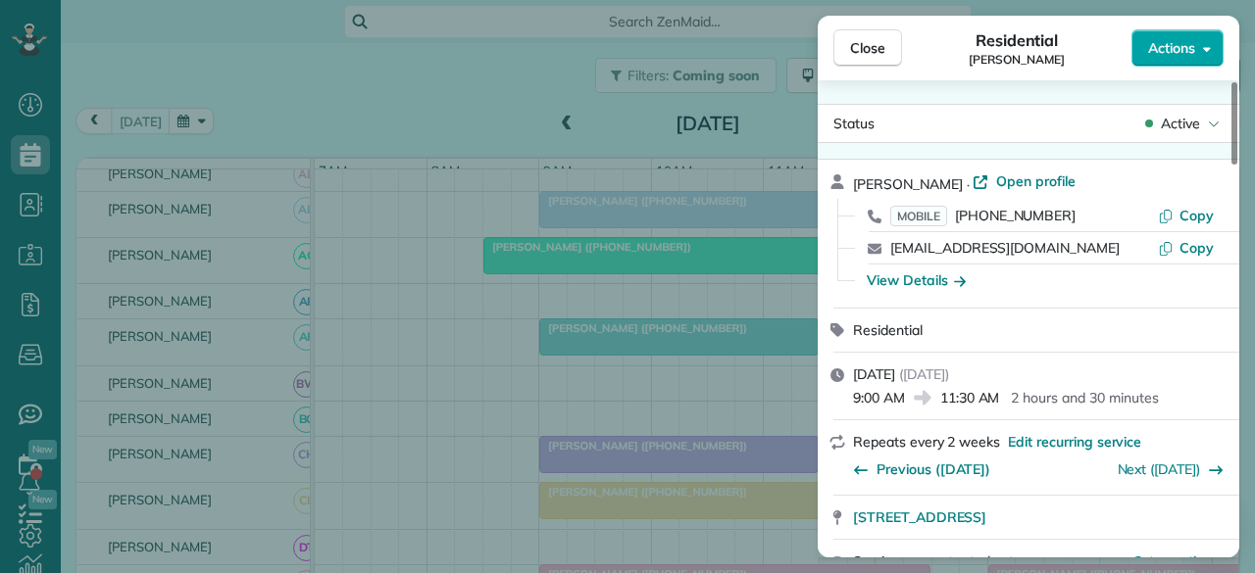
click at [1185, 54] on span "Actions" at bounding box center [1171, 48] width 47 height 20
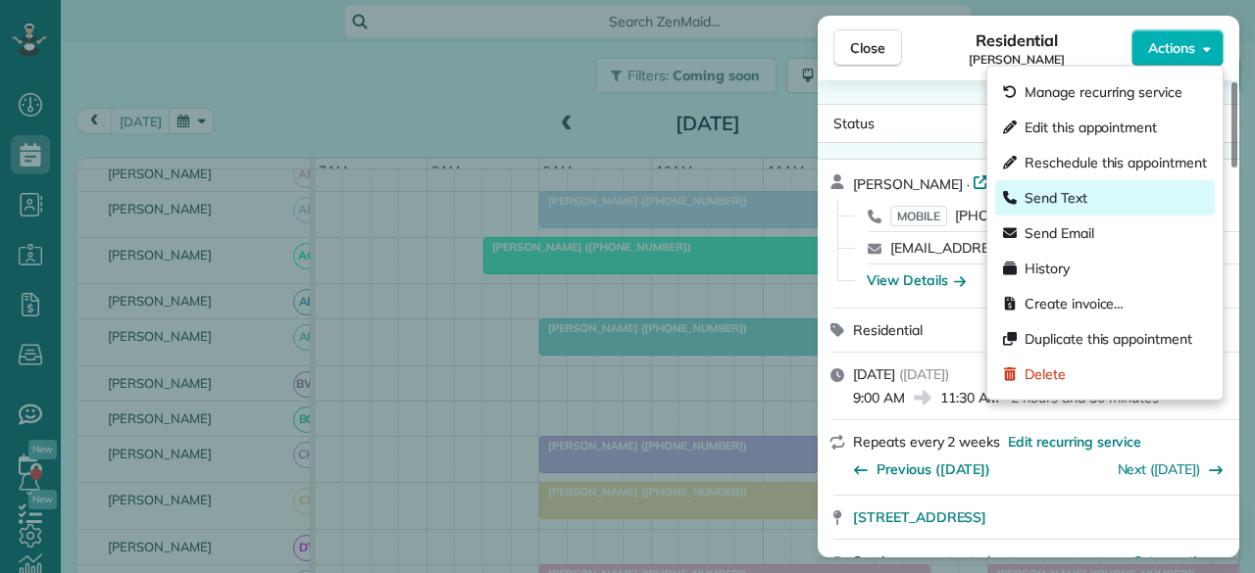
click at [1069, 202] on span "Send Text" at bounding box center [1055, 198] width 63 height 20
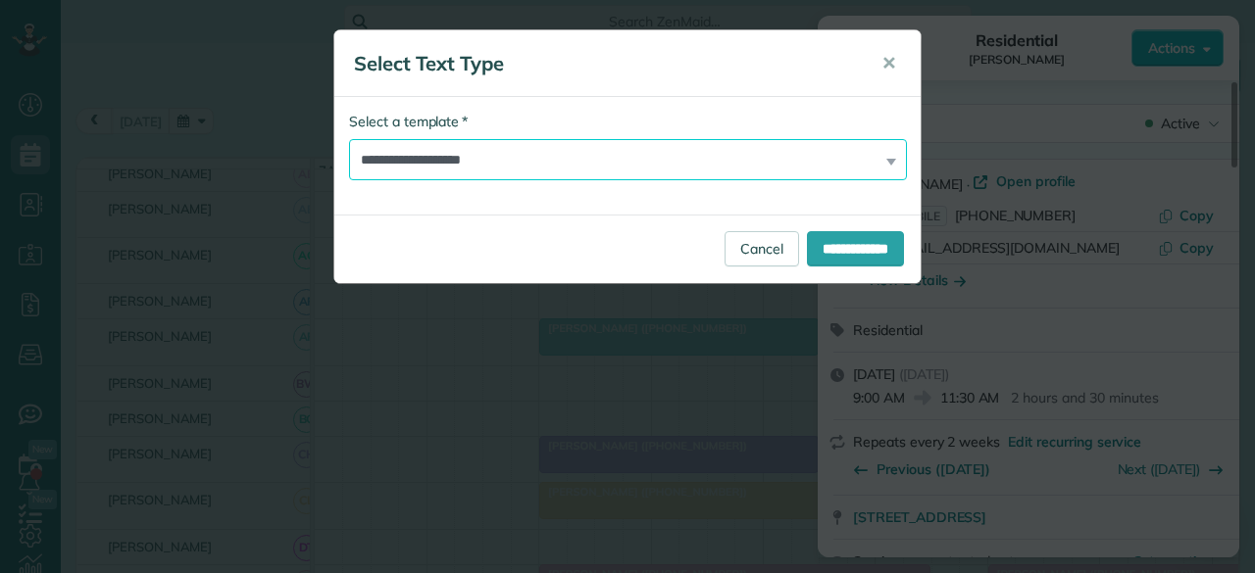
click at [384, 156] on select "**********" at bounding box center [628, 159] width 558 height 41
select select "****"
click at [349, 139] on select "**********" at bounding box center [628, 159] width 558 height 41
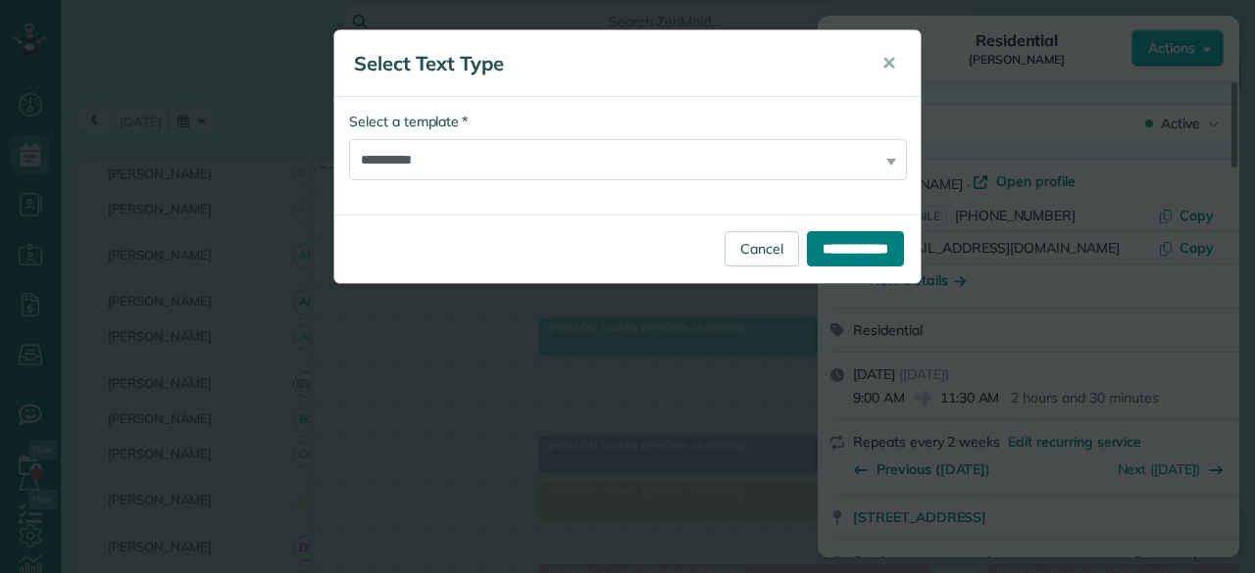
click at [828, 265] on input "**********" at bounding box center [855, 248] width 97 height 35
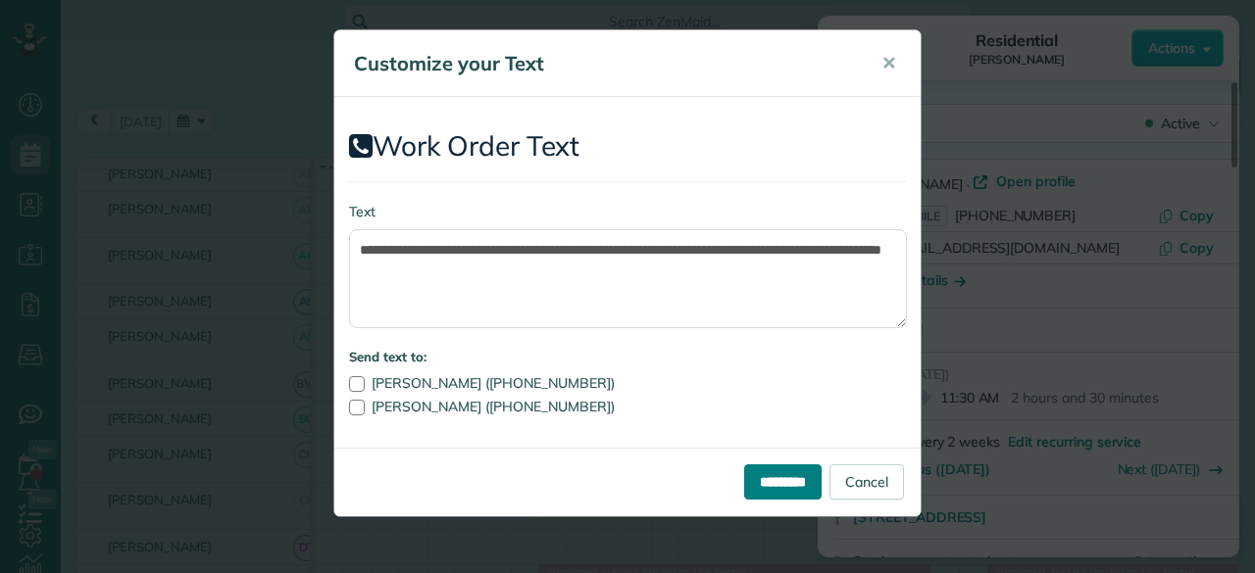
click at [765, 481] on input "*********" at bounding box center [782, 482] width 77 height 35
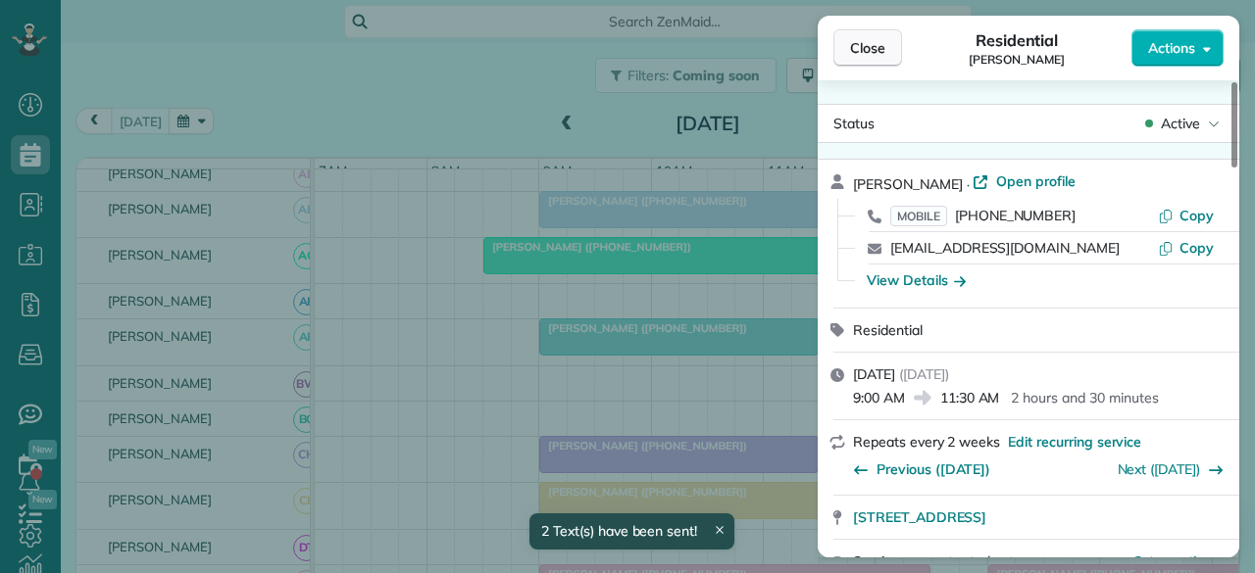
click at [866, 47] on span "Close" at bounding box center [867, 48] width 35 height 20
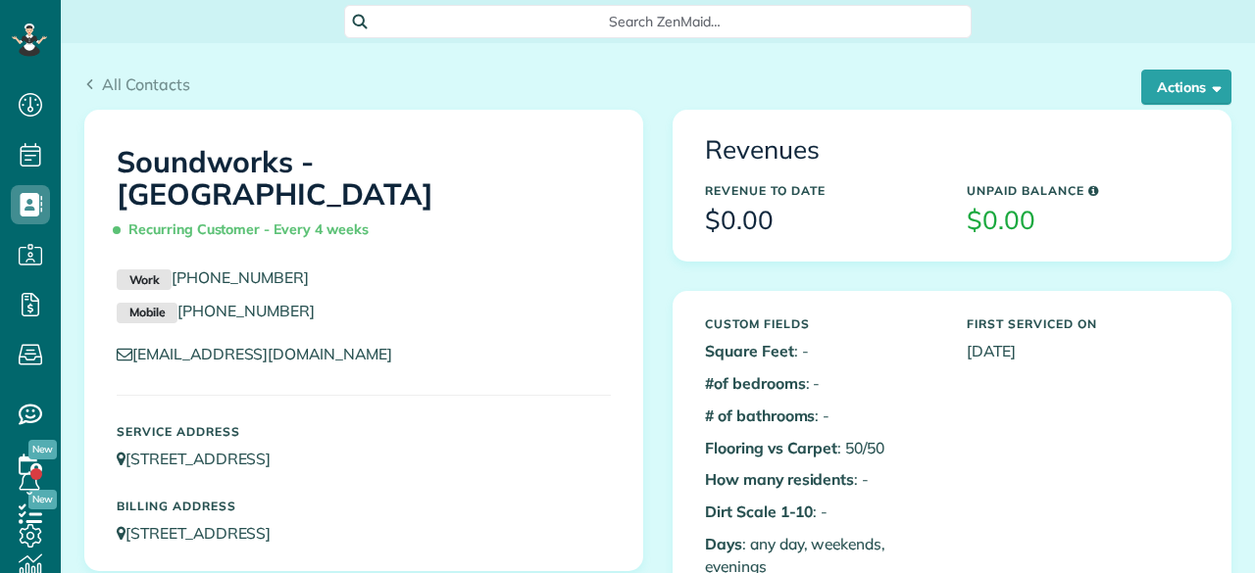
scroll to position [8, 8]
